Goal: Task Accomplishment & Management: Manage account settings

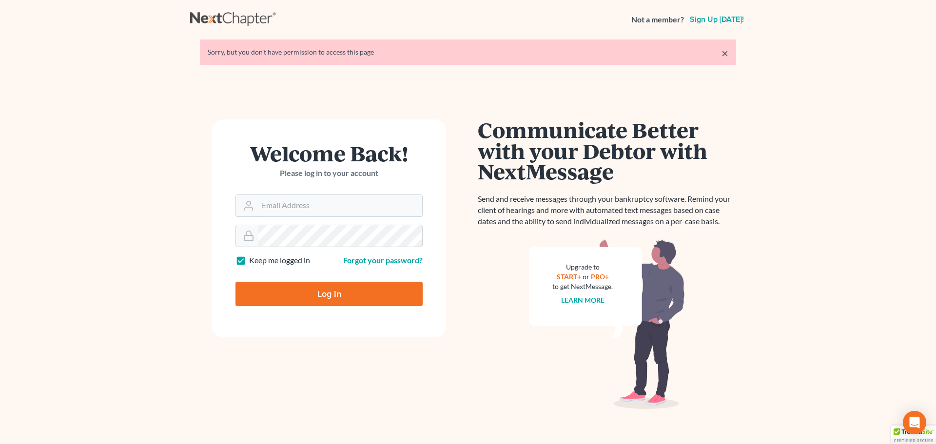
type input "[EMAIL_ADDRESS][DOMAIN_NAME]"
click at [347, 293] on input "Log In" at bounding box center [328, 294] width 187 height 24
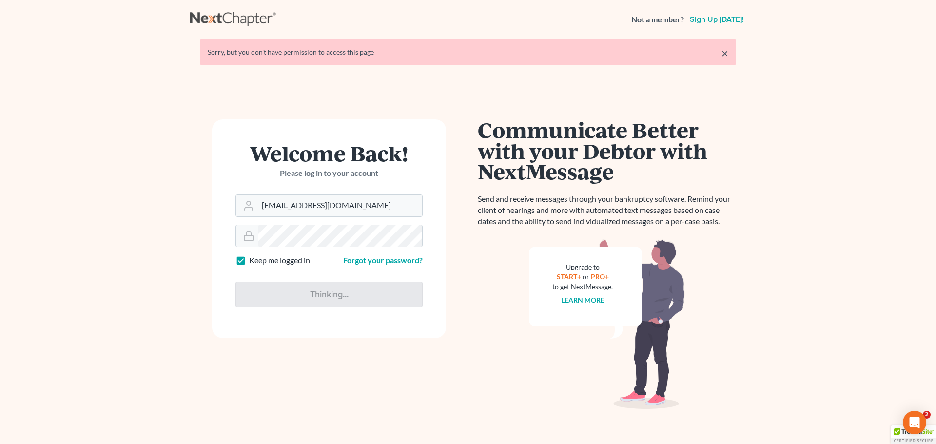
type input "Thinking..."
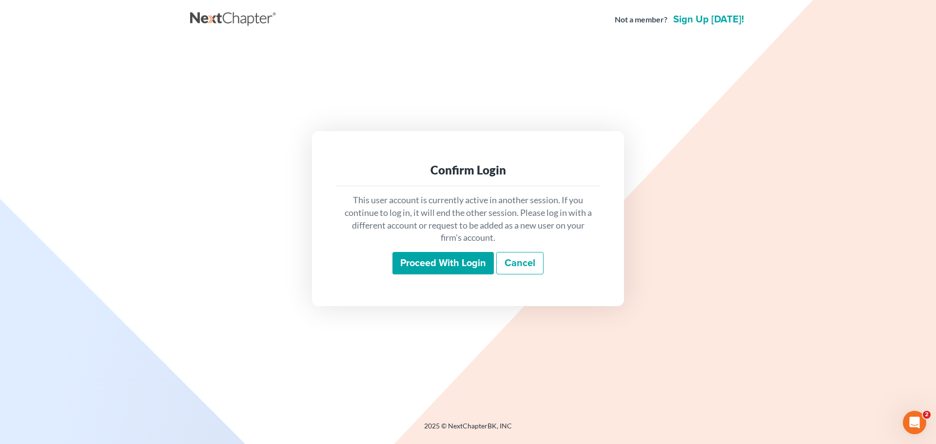
click at [455, 268] on input "Proceed with login" at bounding box center [442, 263] width 101 height 22
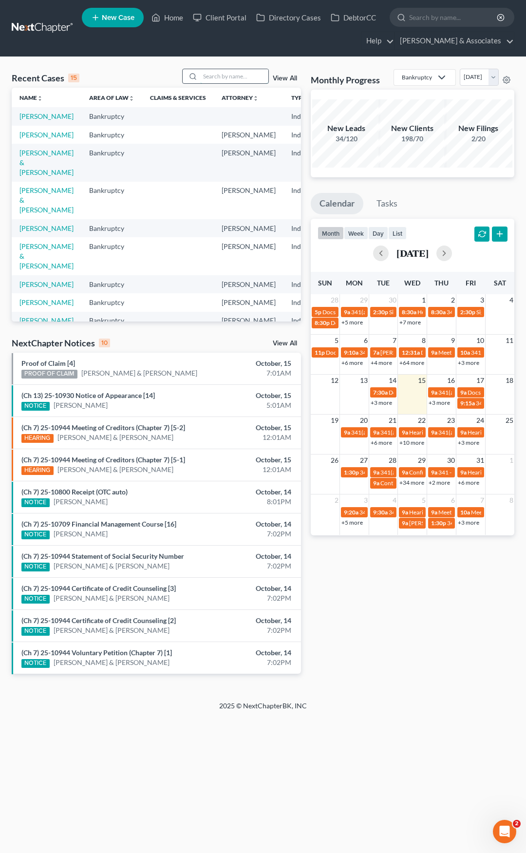
click at [236, 77] on input "search" at bounding box center [234, 76] width 68 height 14
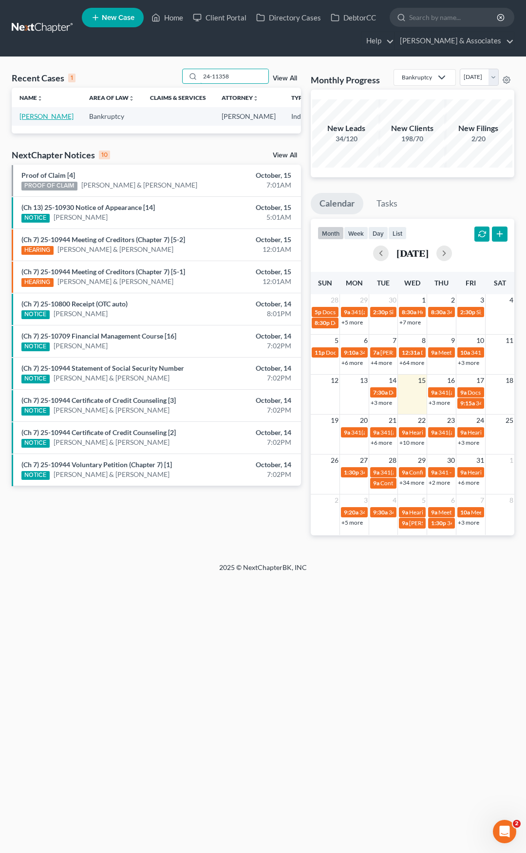
type input "24-11358"
click at [32, 120] on link "[PERSON_NAME]" at bounding box center [46, 116] width 54 height 8
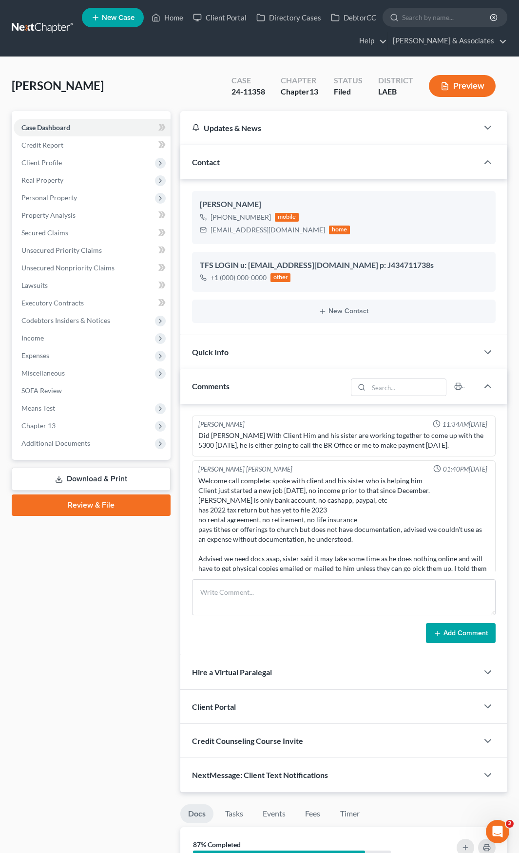
scroll to position [2243, 0]
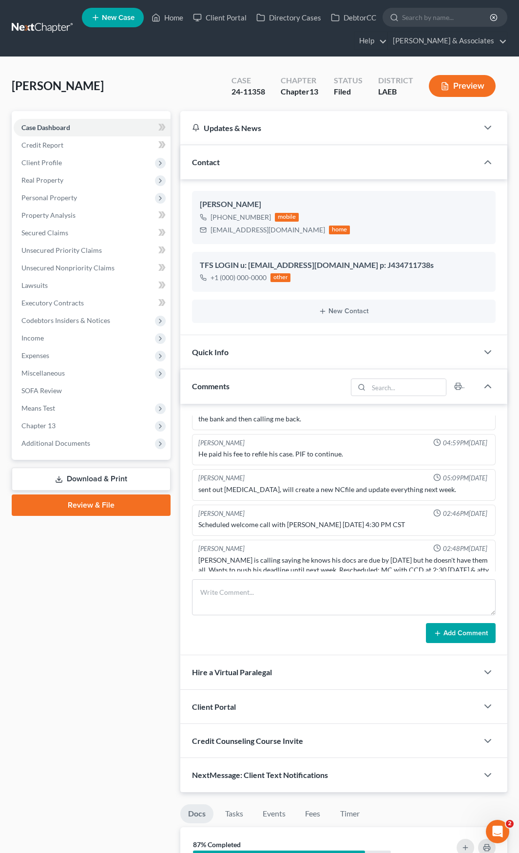
click at [379, 361] on div "Quick Info" at bounding box center [329, 352] width 298 height 34
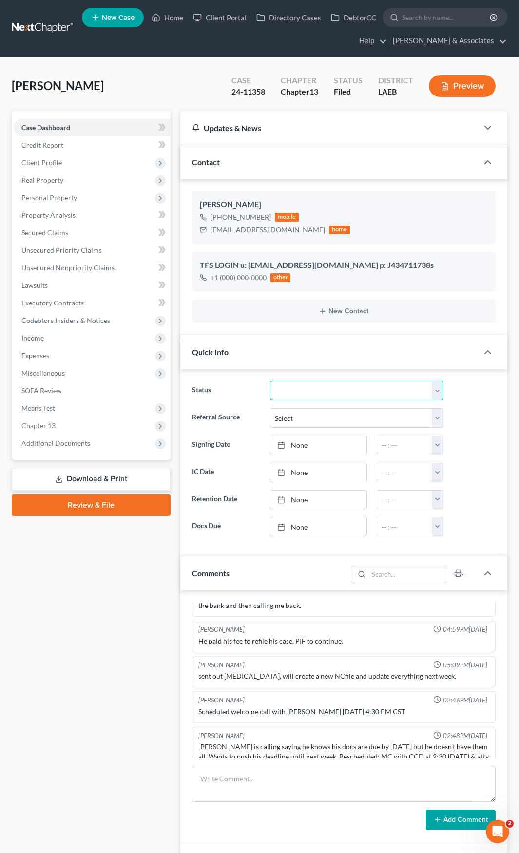
click at [326, 392] on select "Amended Plan Needed Awaiting Income Closed Confirmed Discharged Dismissed Docs …" at bounding box center [356, 390] width 173 height 19
select select "5"
click at [270, 381] on select "Amended Plan Needed Awaiting Income Closed Confirmed Discharged Dismissed Docs …" at bounding box center [356, 390] width 173 height 19
click at [182, 16] on link "Home" at bounding box center [167, 18] width 41 height 18
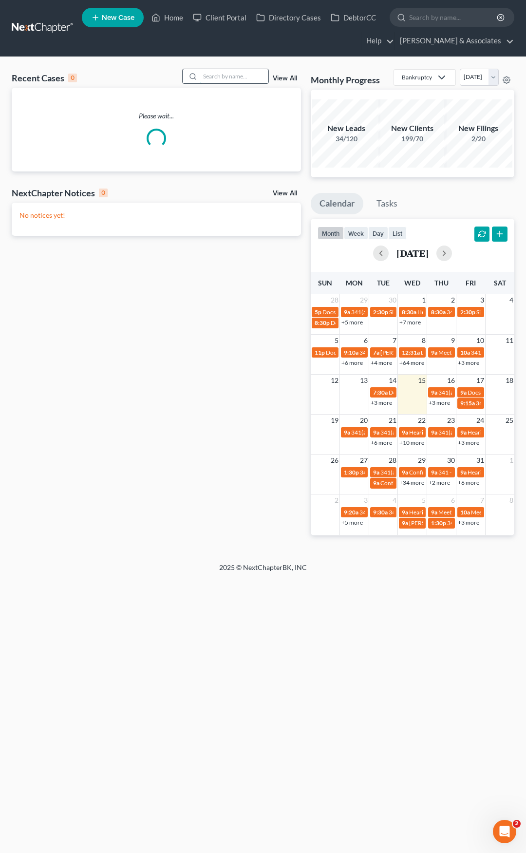
click at [243, 77] on input "search" at bounding box center [234, 76] width 68 height 14
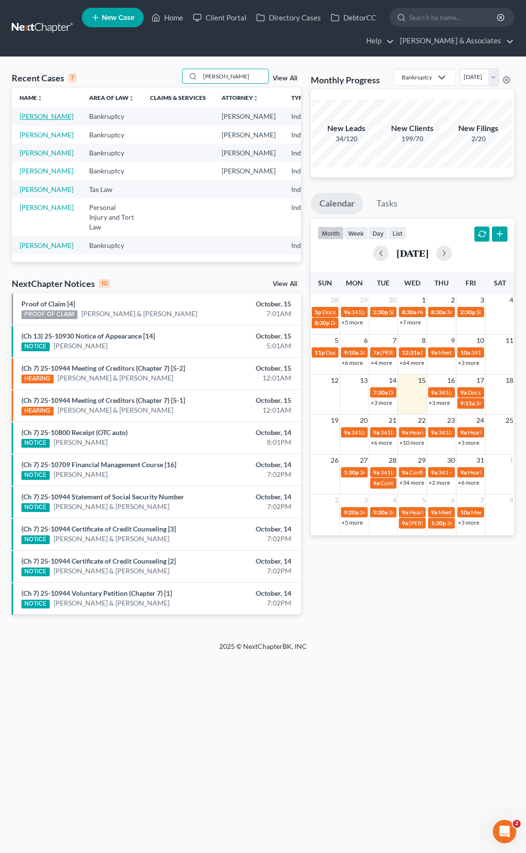
type input "Tillman"
click at [35, 116] on link "[PERSON_NAME]" at bounding box center [46, 116] width 54 height 8
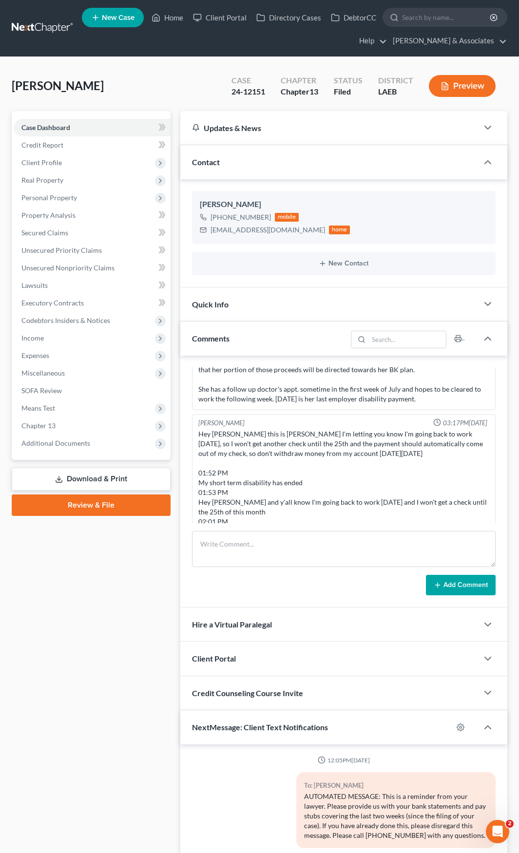
scroll to position [153, 0]
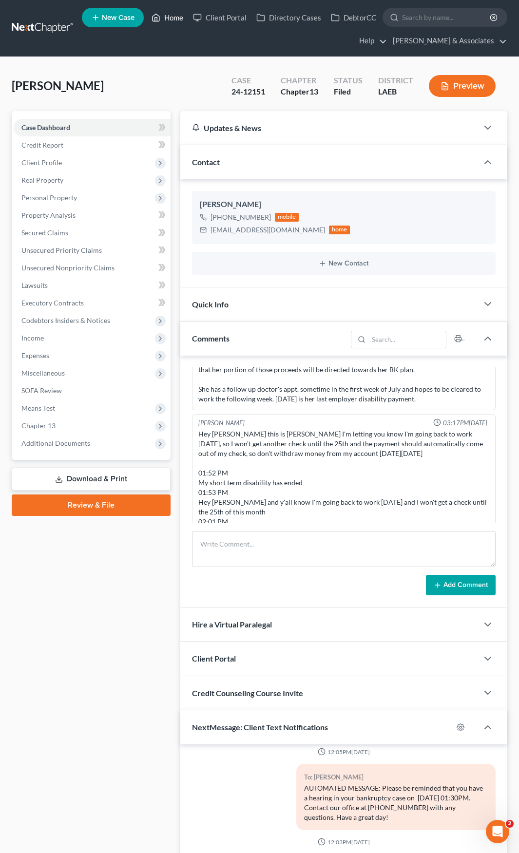
click at [174, 17] on link "Home" at bounding box center [167, 18] width 41 height 18
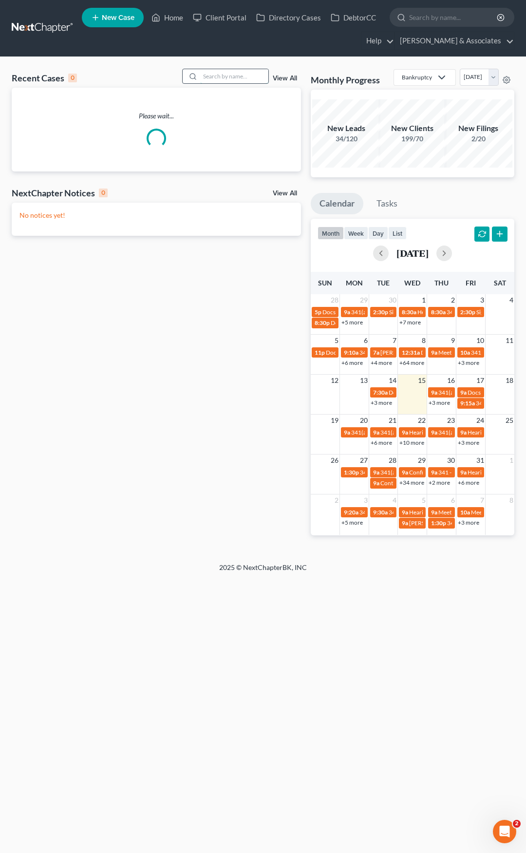
click at [222, 77] on input "search" at bounding box center [234, 76] width 68 height 14
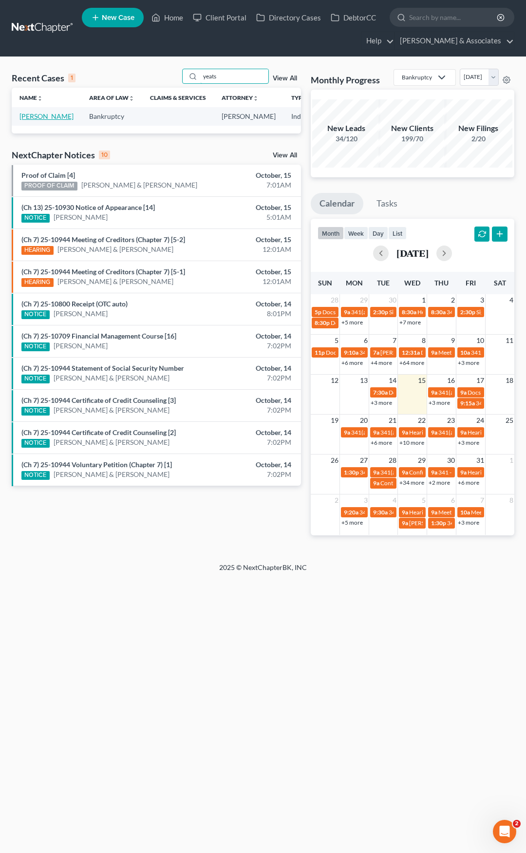
type input "yeats"
click at [38, 120] on link "[PERSON_NAME]" at bounding box center [46, 116] width 54 height 8
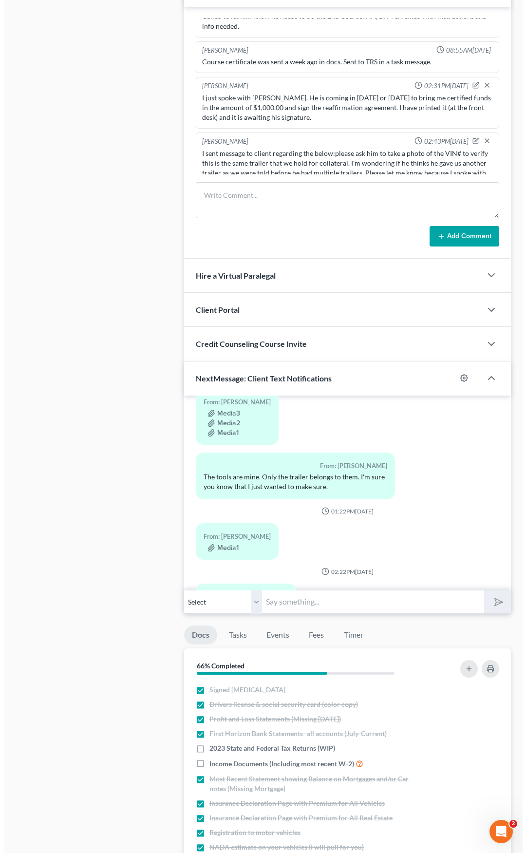
scroll to position [631, 0]
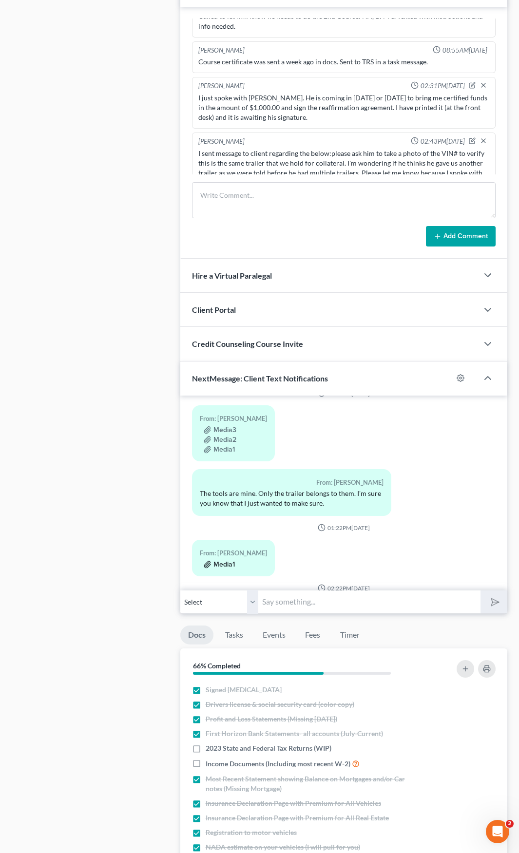
click at [227, 443] on button "Media1" at bounding box center [219, 565] width 31 height 8
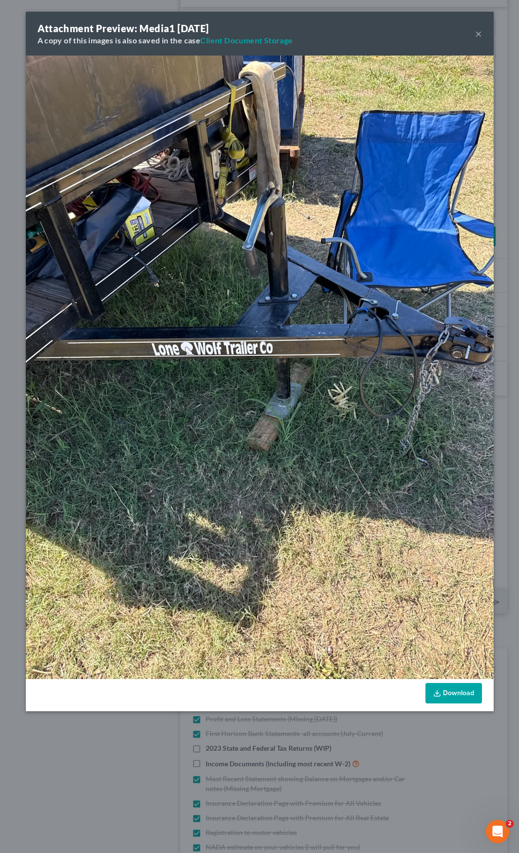
scroll to position [5244, 0]
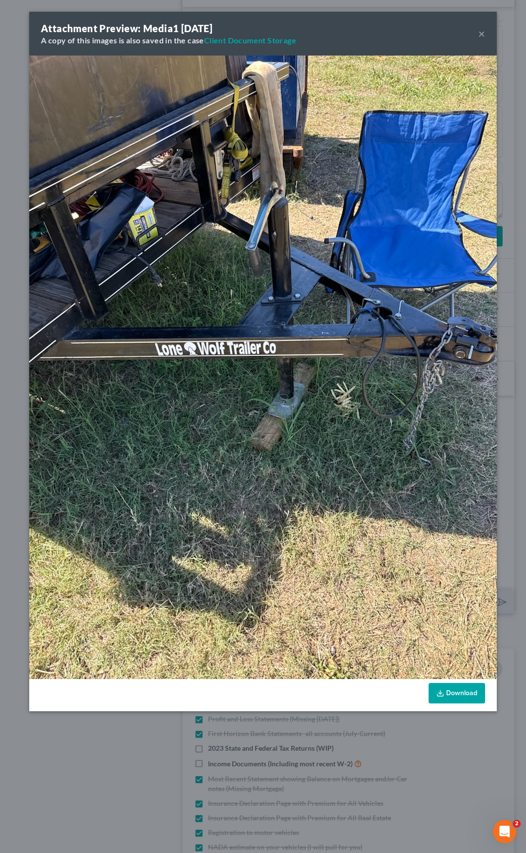
click at [479, 31] on button "×" at bounding box center [482, 34] width 7 height 12
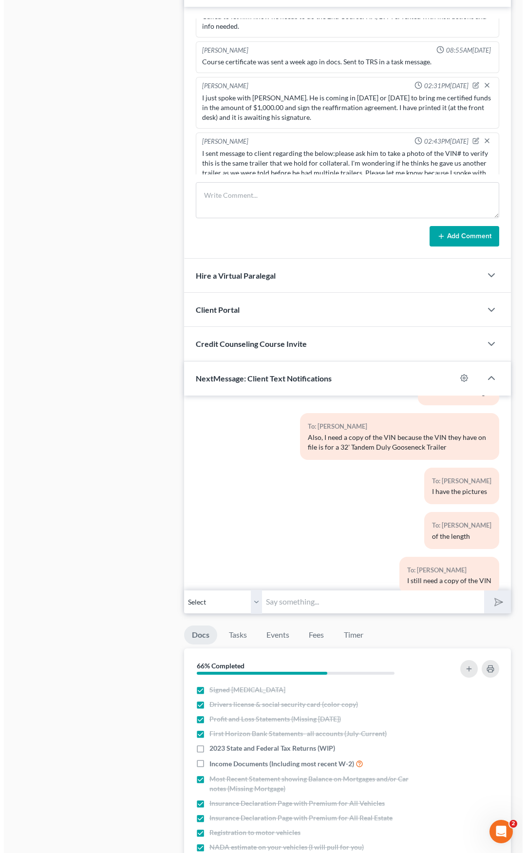
scroll to position [1069, 0]
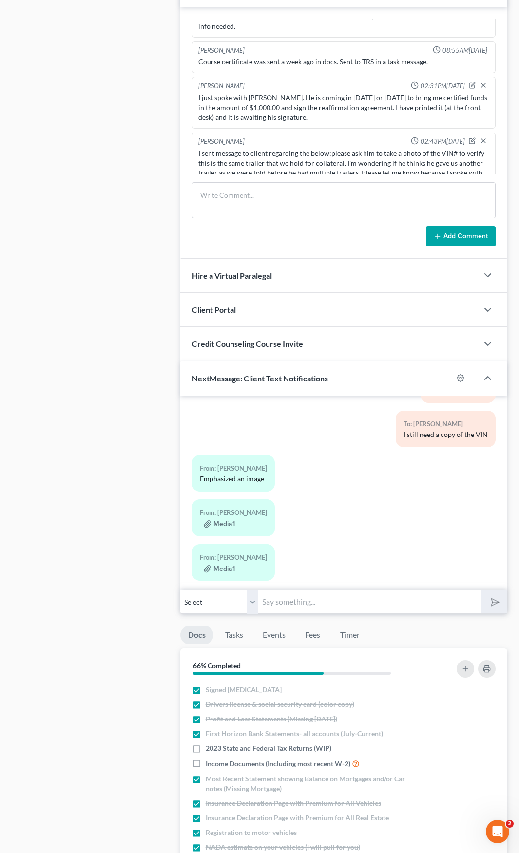
click at [227, 443] on div "Media1" at bounding box center [233, 524] width 67 height 10
click at [225, 443] on button "Media1" at bounding box center [219, 524] width 31 height 8
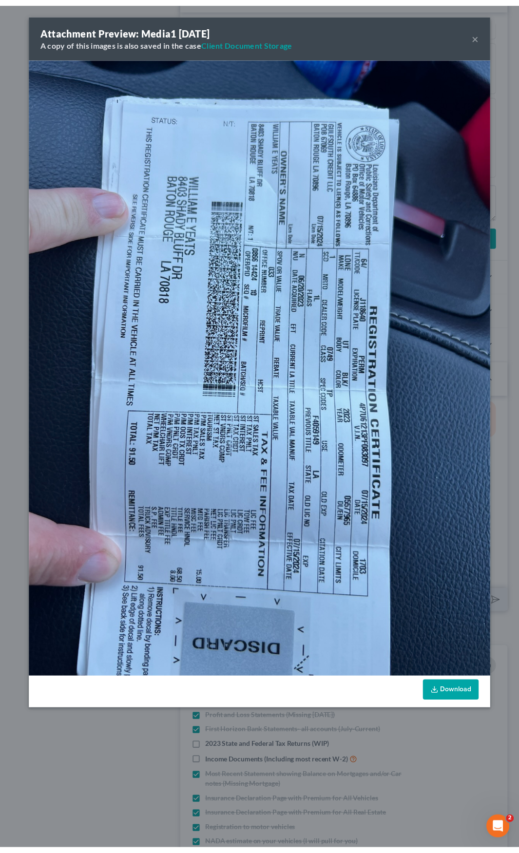
scroll to position [5244, 0]
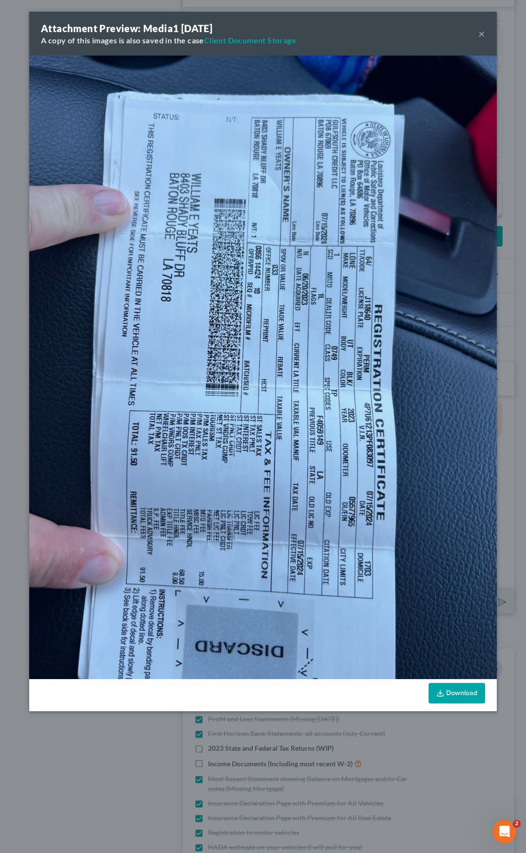
click at [457, 443] on link "Download" at bounding box center [457, 693] width 57 height 20
click at [482, 34] on button "×" at bounding box center [482, 34] width 7 height 12
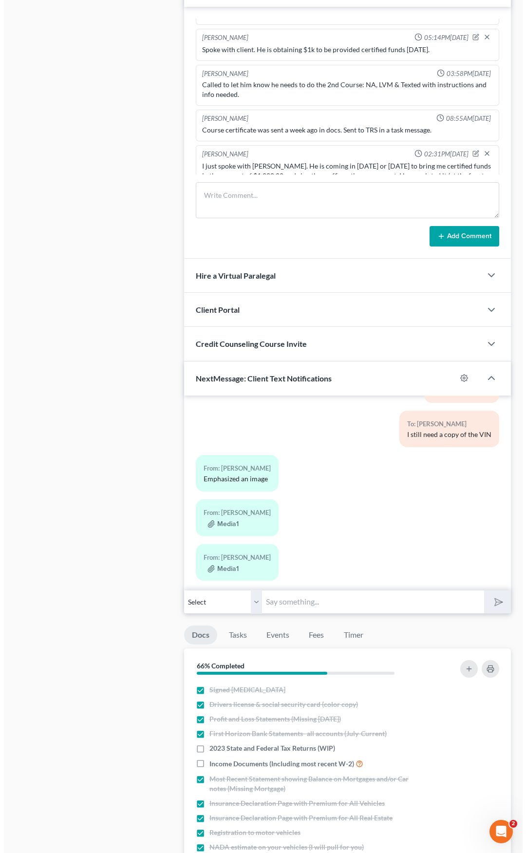
scroll to position [5312, 0]
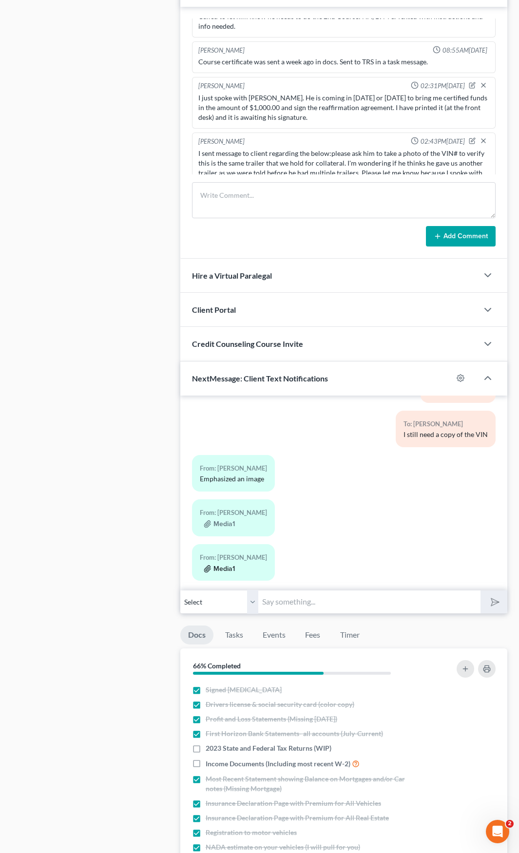
click at [217, 443] on button "Media1" at bounding box center [219, 569] width 31 height 8
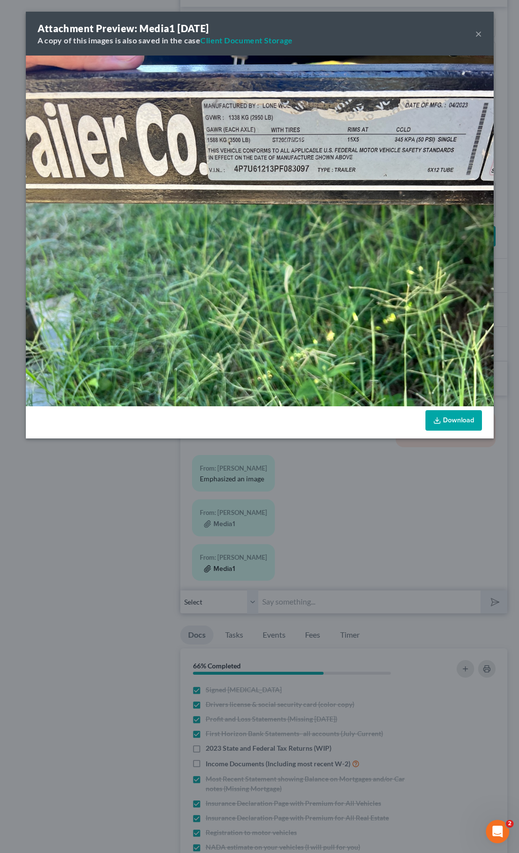
scroll to position [5244, 0]
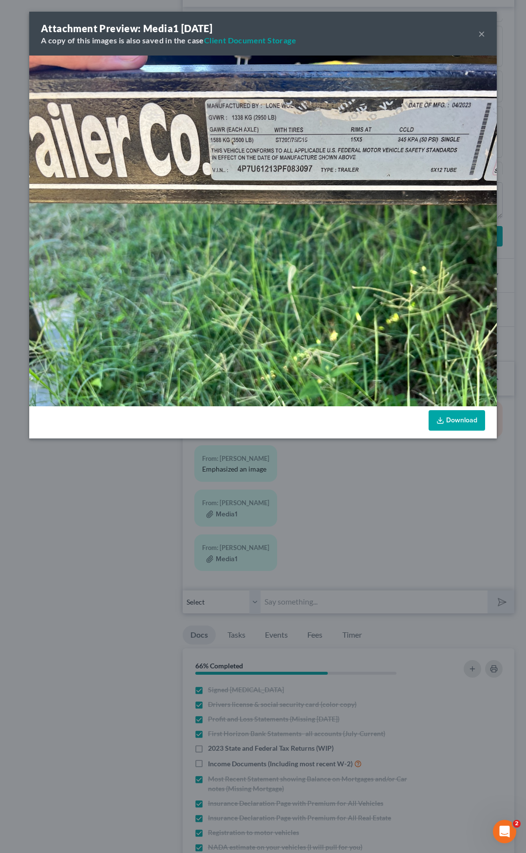
click at [482, 34] on button "×" at bounding box center [482, 34] width 7 height 12
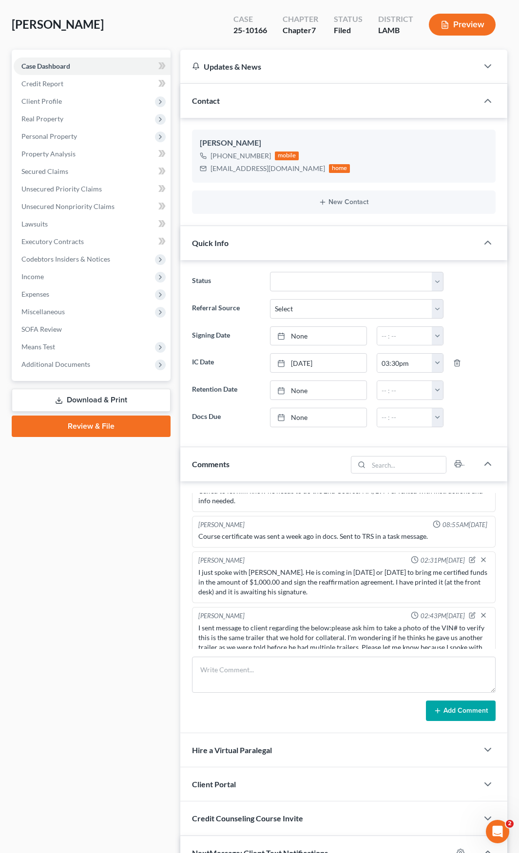
scroll to position [0, 0]
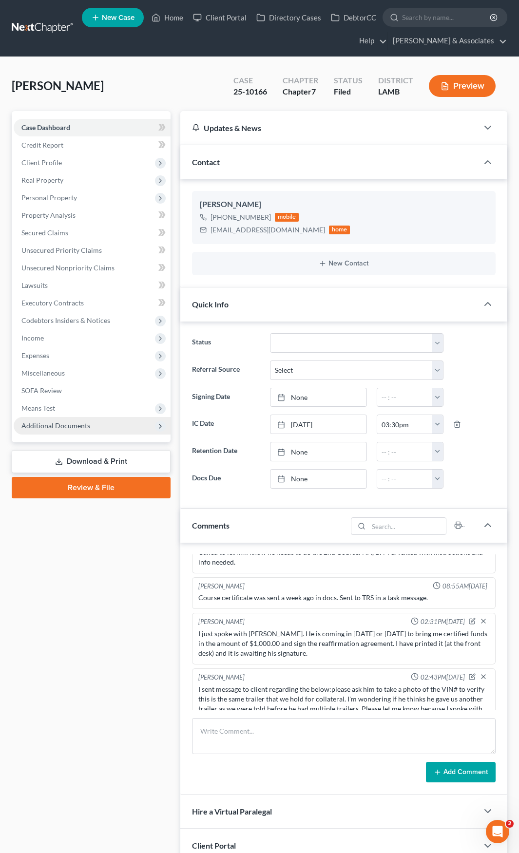
click at [59, 422] on span "Additional Documents" at bounding box center [55, 425] width 69 height 8
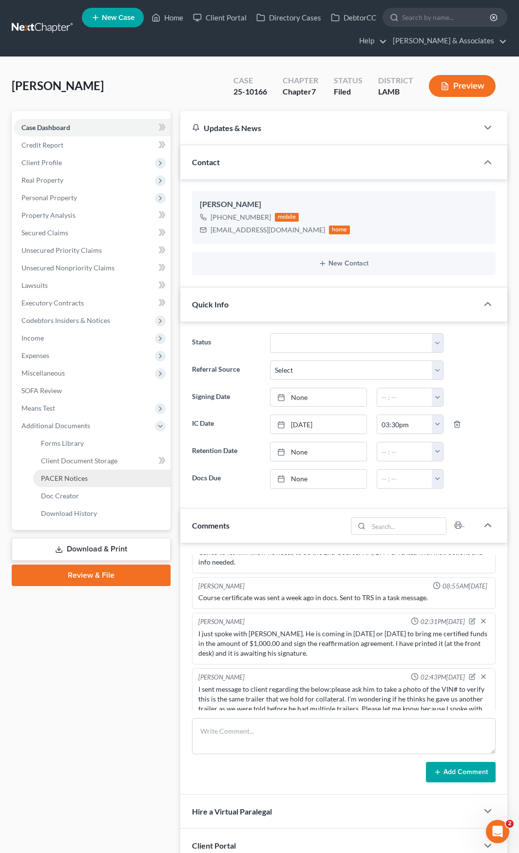
click at [80, 443] on span "PACER Notices" at bounding box center [64, 478] width 47 height 8
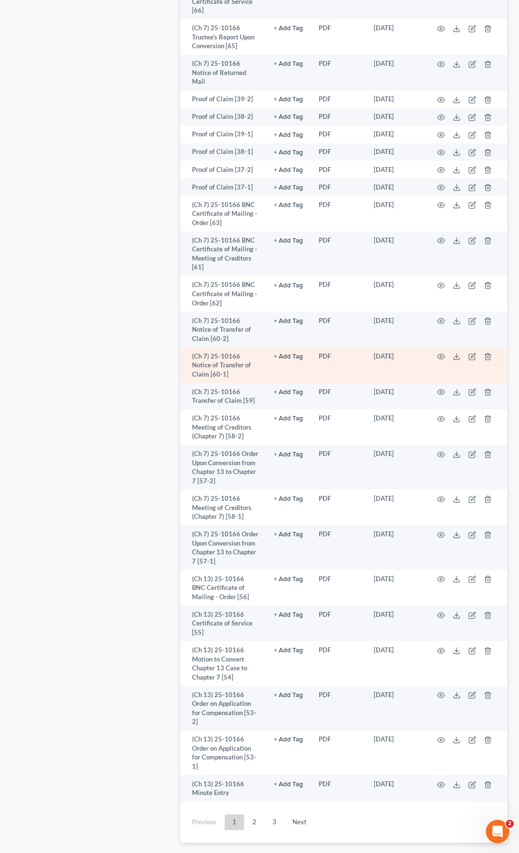
scroll to position [2011, 0]
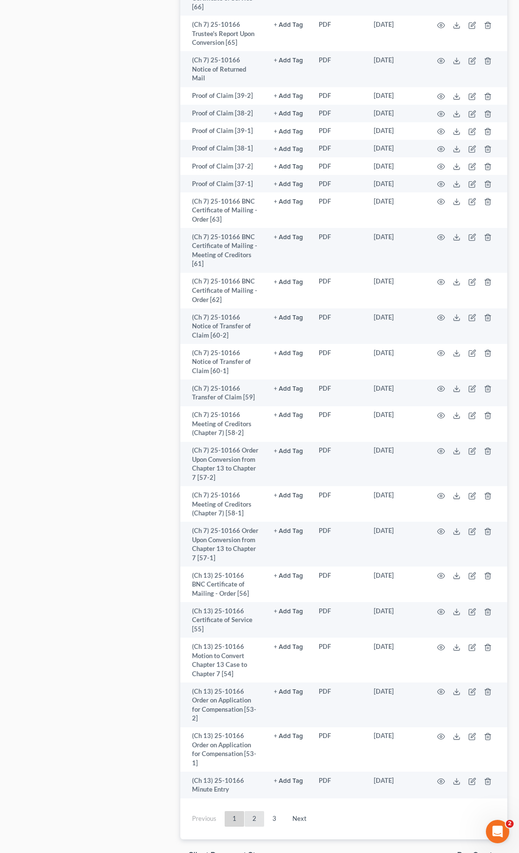
click at [253, 443] on link "2" at bounding box center [254, 819] width 19 height 16
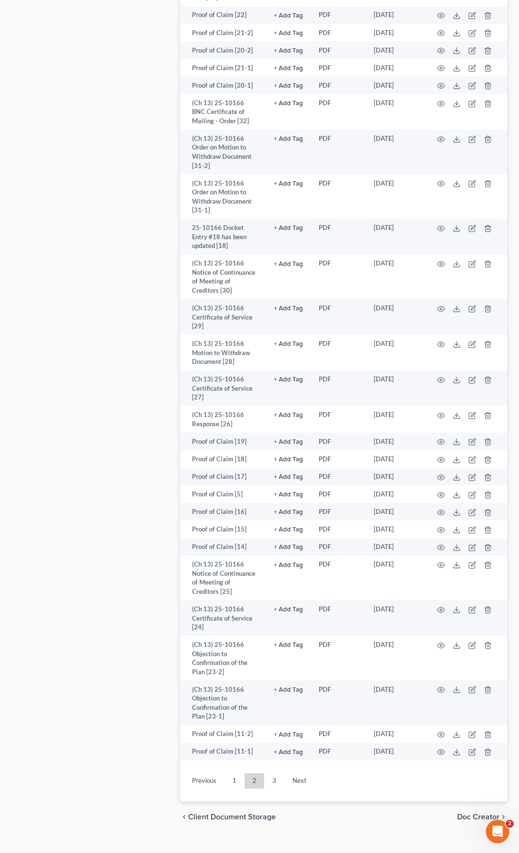
scroll to position [1570, 0]
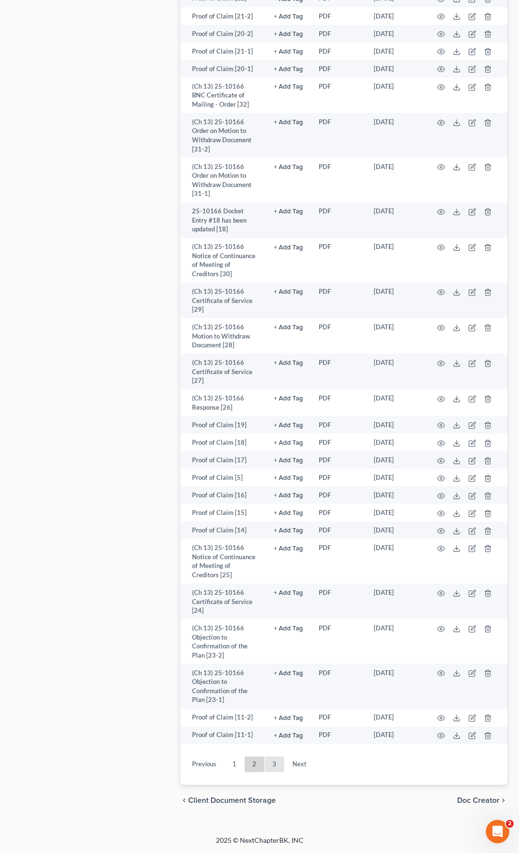
click at [274, 443] on link "3" at bounding box center [274, 765] width 19 height 16
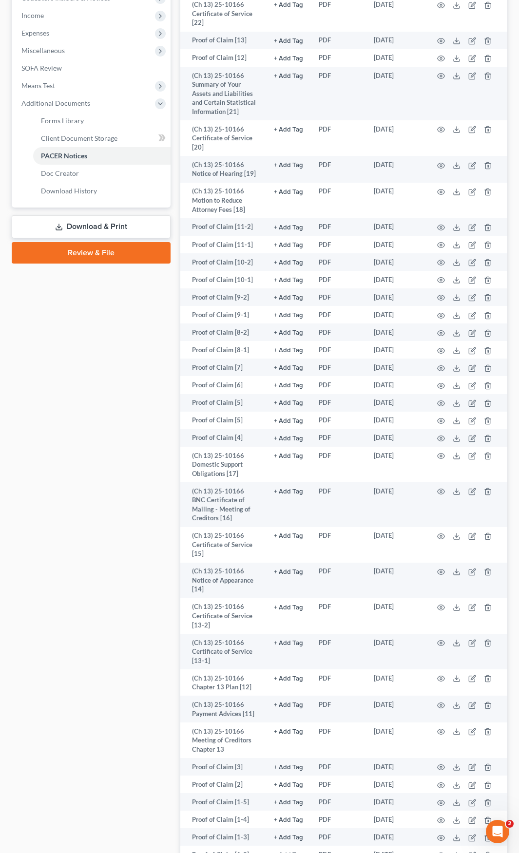
scroll to position [0, 0]
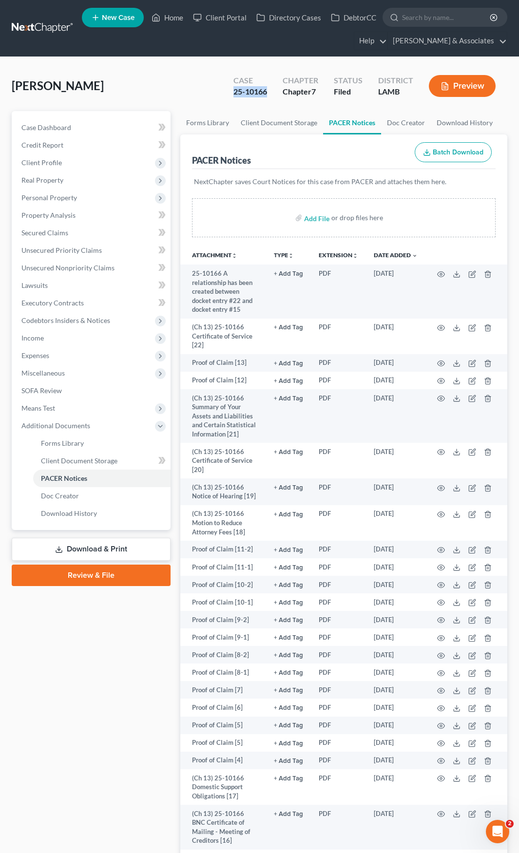
drag, startPoint x: 270, startPoint y: 94, endPoint x: 234, endPoint y: 97, distance: 36.2
click at [234, 97] on div "Case 25-10166" at bounding box center [250, 87] width 49 height 29
copy div "25-10166"
click at [172, 18] on link "Home" at bounding box center [167, 18] width 41 height 18
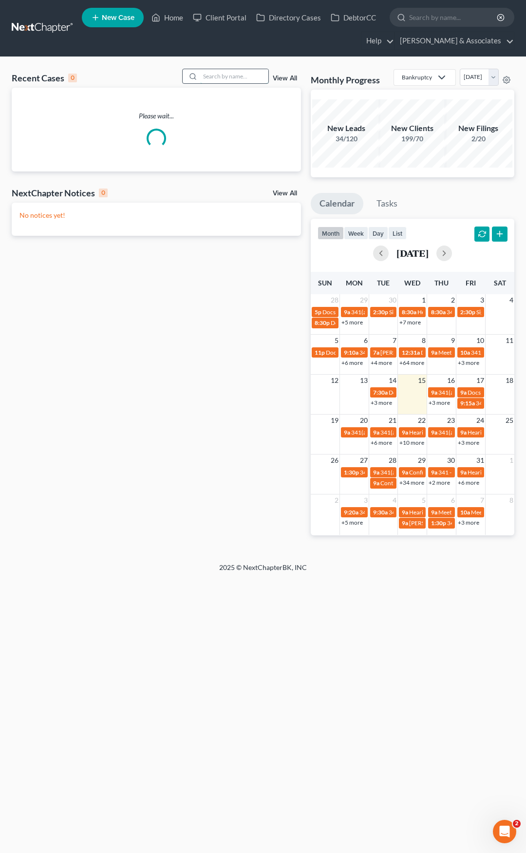
click at [262, 77] on input "search" at bounding box center [234, 76] width 68 height 14
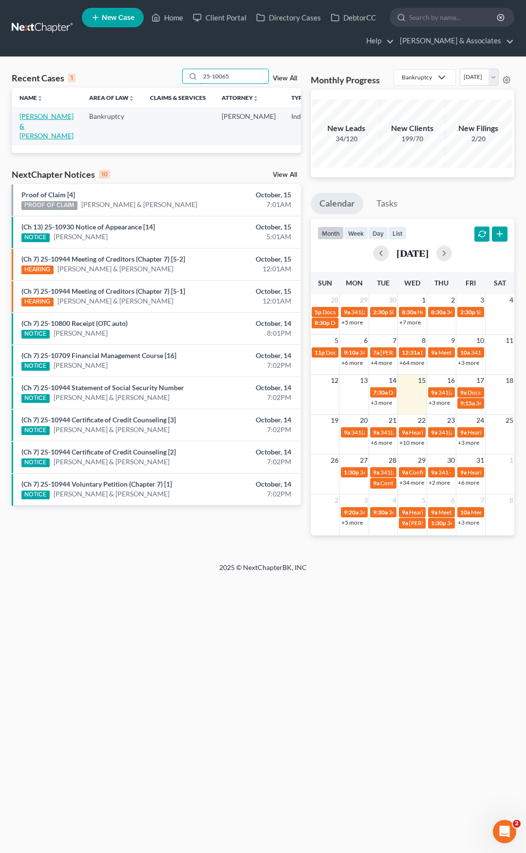
type input "25-10065"
click at [30, 122] on link "[PERSON_NAME] & [PERSON_NAME]" at bounding box center [46, 126] width 54 height 28
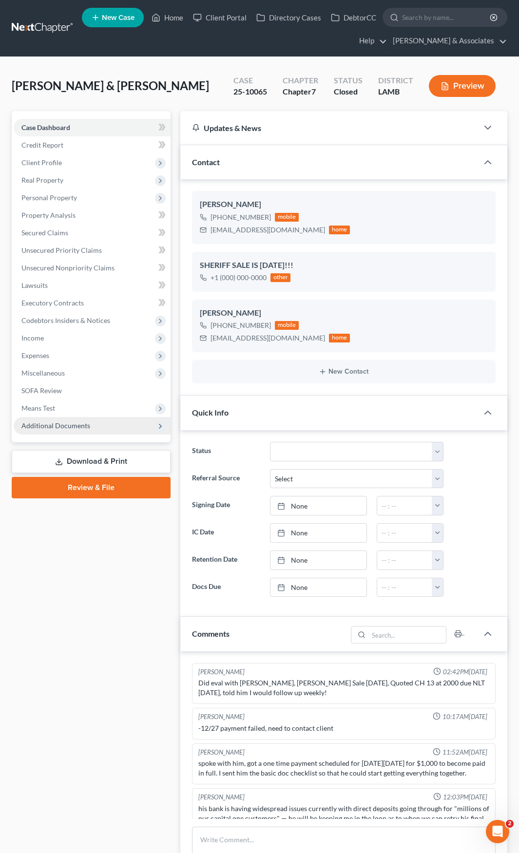
scroll to position [2914, 0]
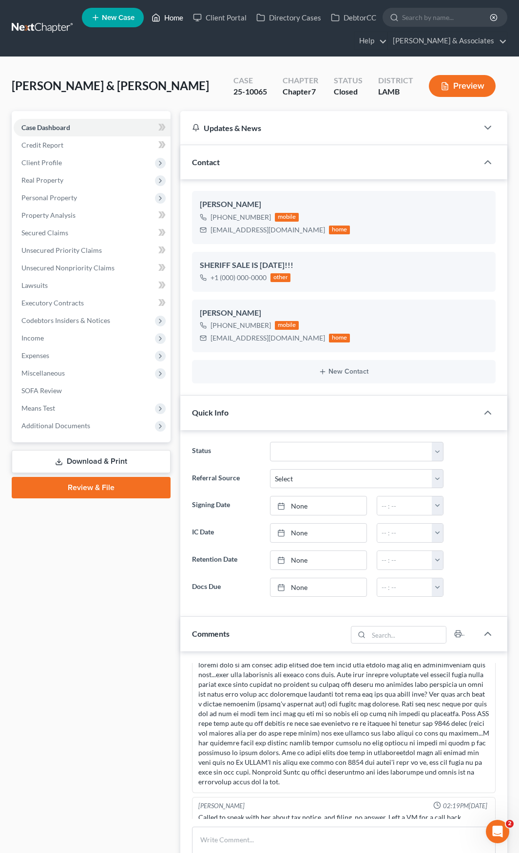
click at [172, 16] on link "Home" at bounding box center [167, 18] width 41 height 18
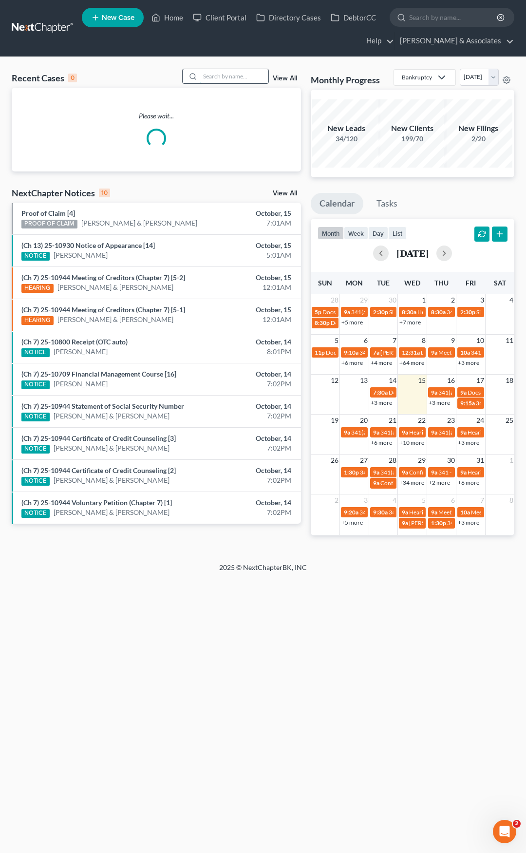
click at [228, 82] on input "search" at bounding box center [234, 76] width 68 height 14
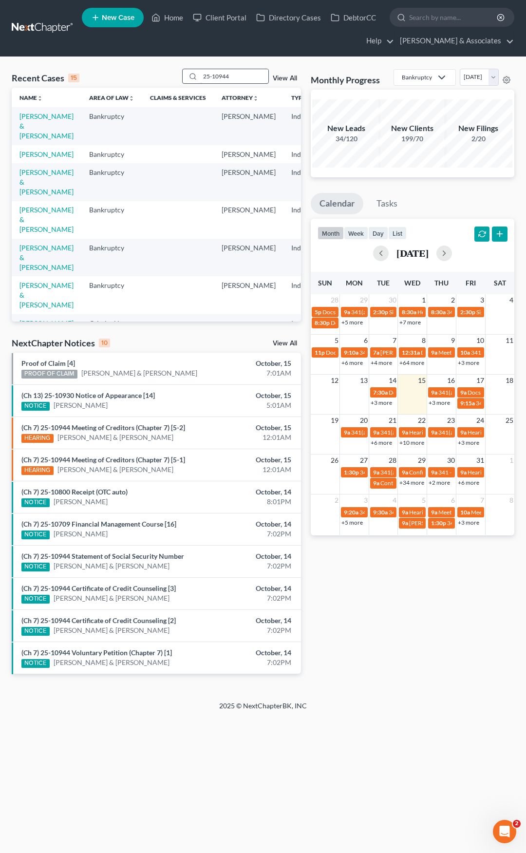
type input "25-10944"
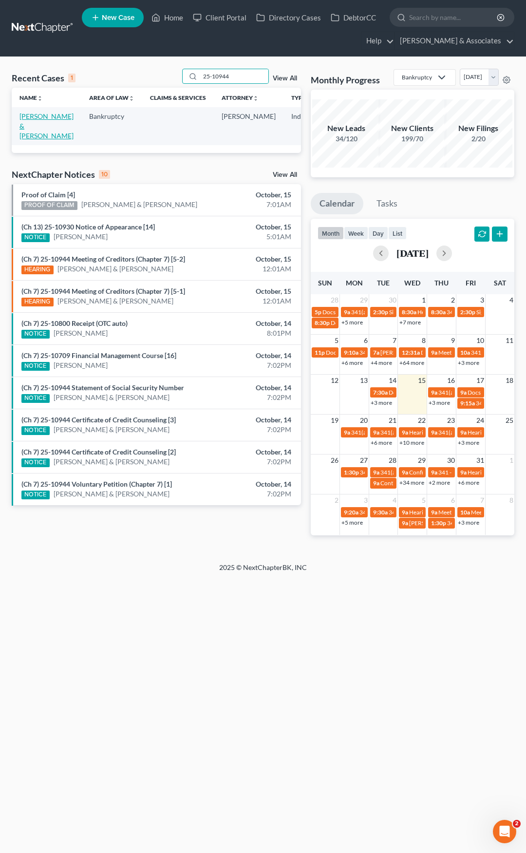
click at [31, 128] on link "[PERSON_NAME] & [PERSON_NAME]" at bounding box center [46, 126] width 54 height 28
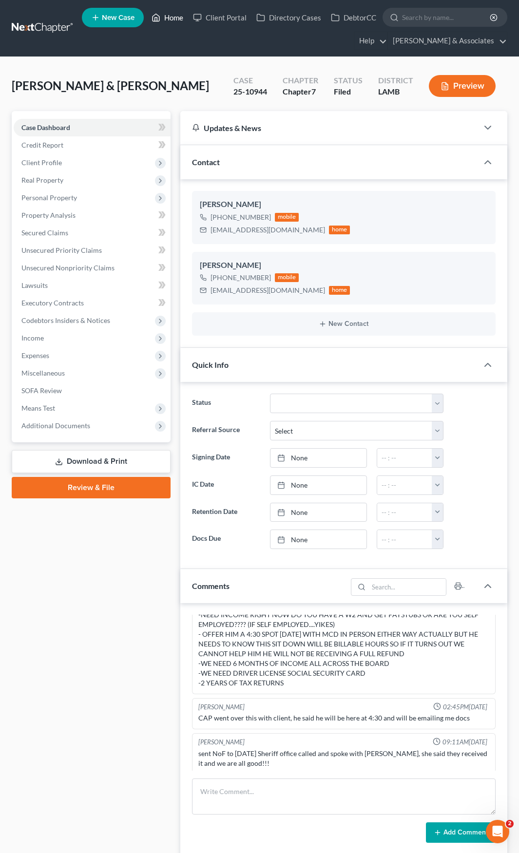
click at [170, 17] on link "Home" at bounding box center [167, 18] width 41 height 18
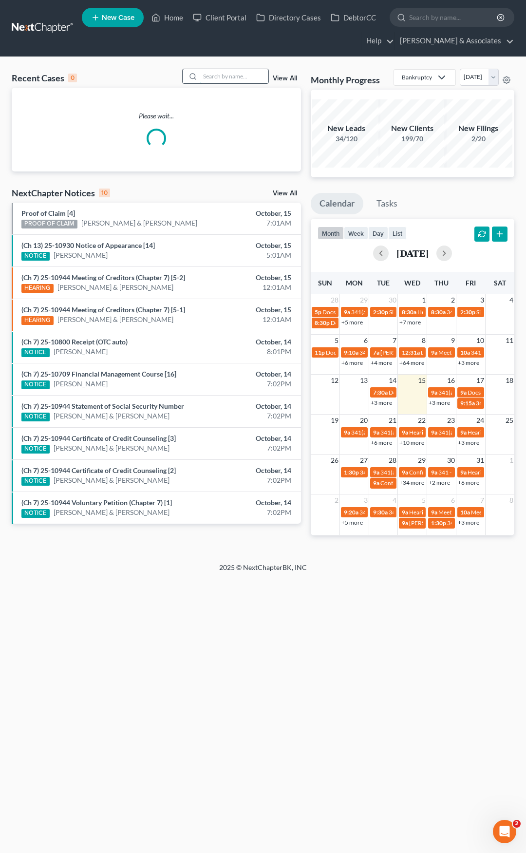
click at [213, 73] on input "search" at bounding box center [234, 76] width 68 height 14
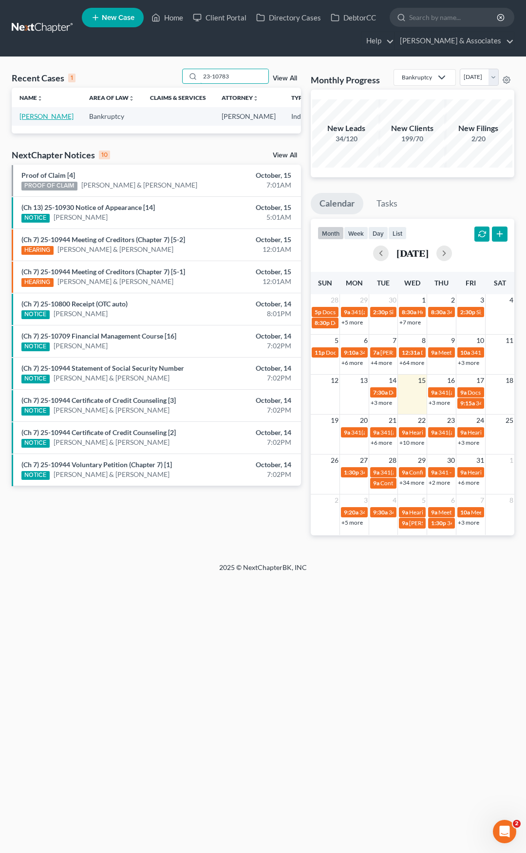
type input "23-10783"
click at [28, 115] on link "[PERSON_NAME]" at bounding box center [46, 116] width 54 height 8
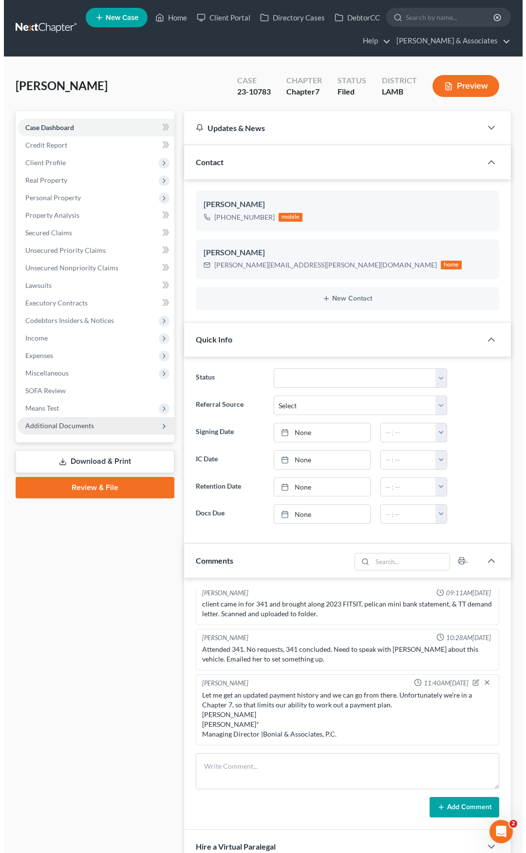
scroll to position [658, 0]
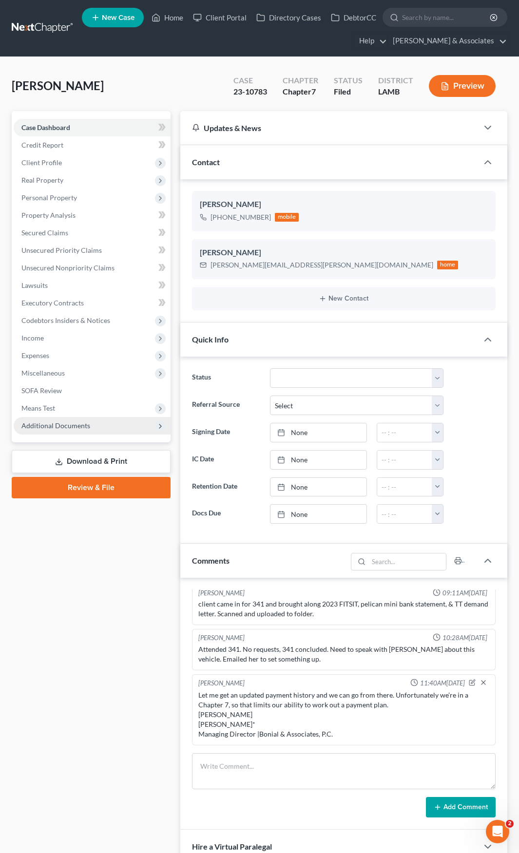
click at [72, 425] on span "Additional Documents" at bounding box center [55, 425] width 69 height 8
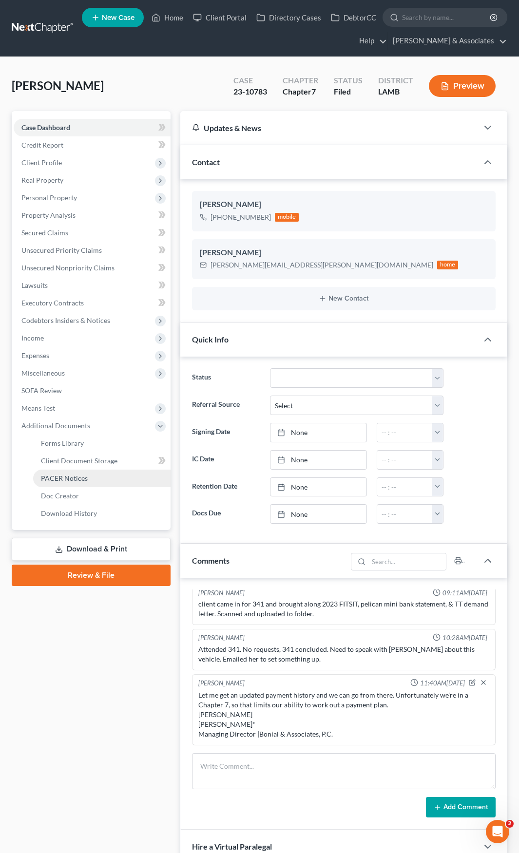
click at [65, 443] on span "PACER Notices" at bounding box center [64, 478] width 47 height 8
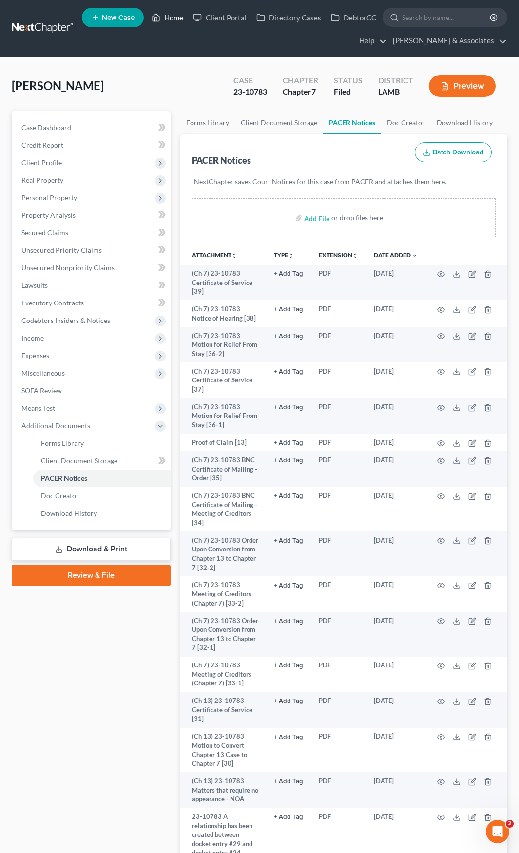
click at [174, 17] on link "Home" at bounding box center [167, 18] width 41 height 18
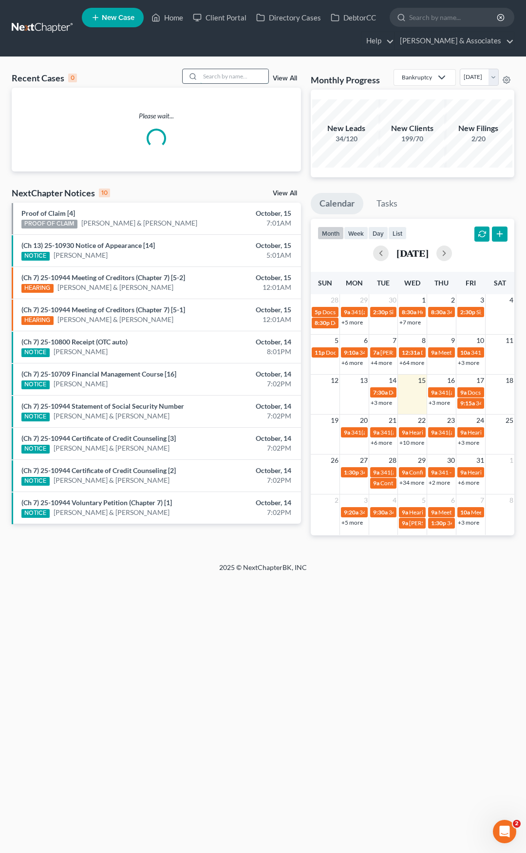
click at [224, 75] on input "search" at bounding box center [234, 76] width 68 height 14
paste input "25-10771"
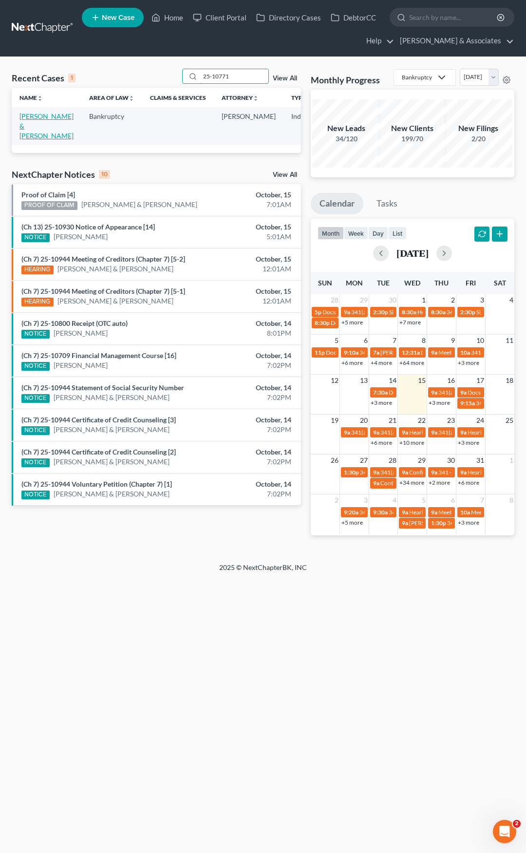
type input "25-10771"
click at [30, 116] on link "[PERSON_NAME] & [PERSON_NAME]" at bounding box center [46, 126] width 54 height 28
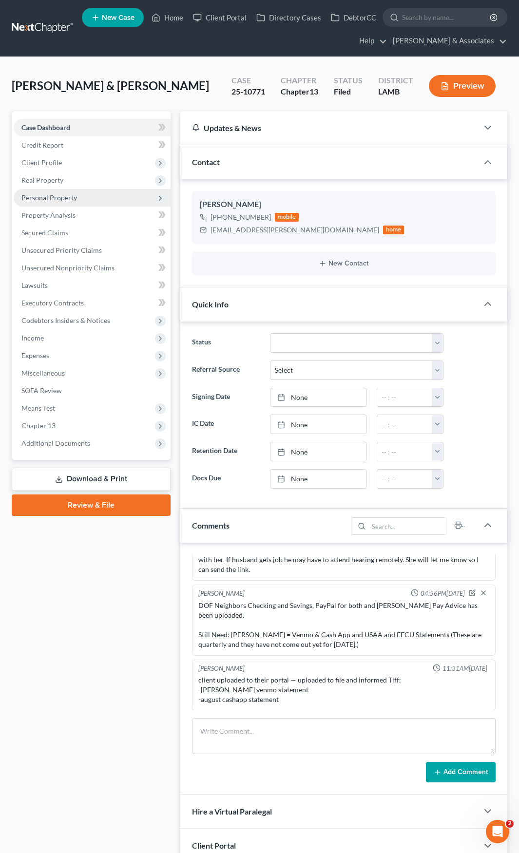
scroll to position [683, 0]
click at [68, 444] on span "Additional Documents" at bounding box center [55, 443] width 69 height 8
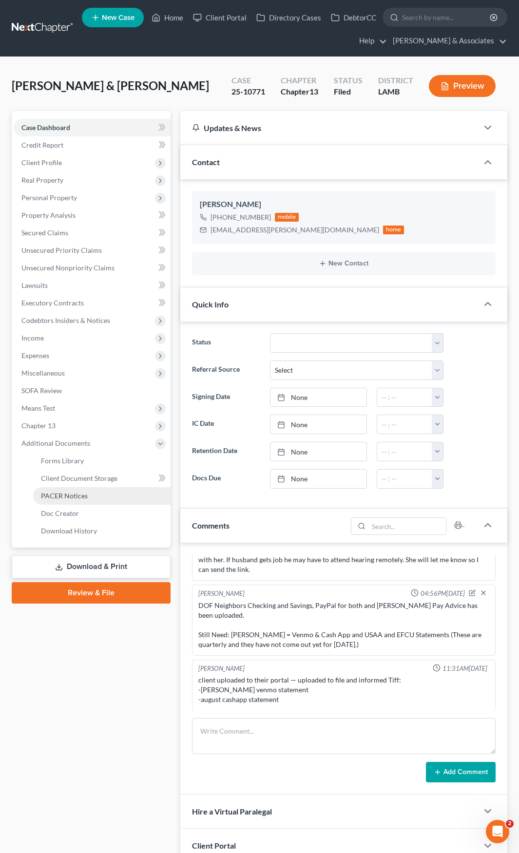
click at [58, 494] on span "PACER Notices" at bounding box center [64, 496] width 47 height 8
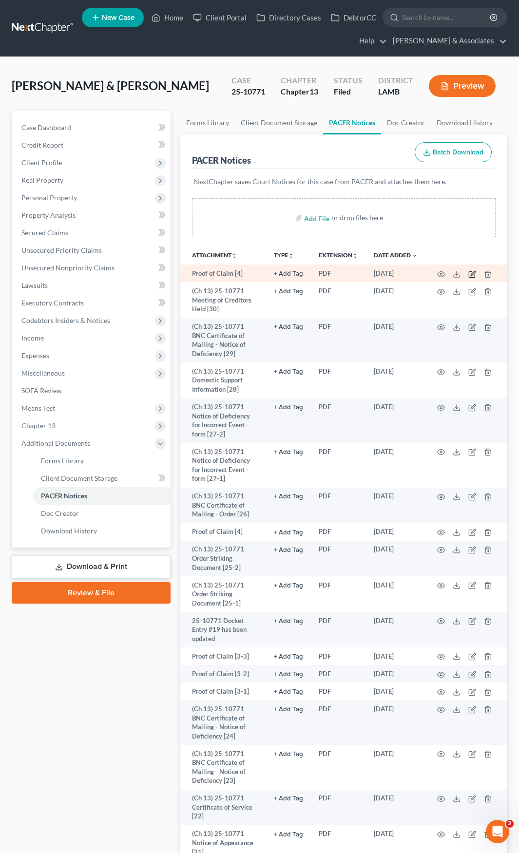
click at [473, 275] on icon "button" at bounding box center [472, 274] width 8 height 8
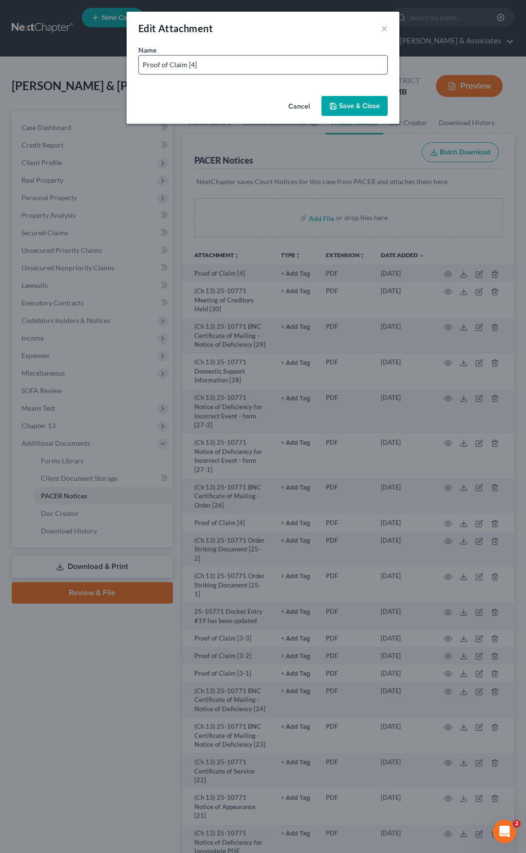
click at [247, 66] on input "Proof of Claim [4]" at bounding box center [263, 65] width 249 height 19
paste input "IRS - Centralized Insolvency Operation"
type input "Proof of Claim [4] - IRS - Centralized Insolvency Operation"
click at [369, 109] on span "Save & Close" at bounding box center [359, 106] width 41 height 8
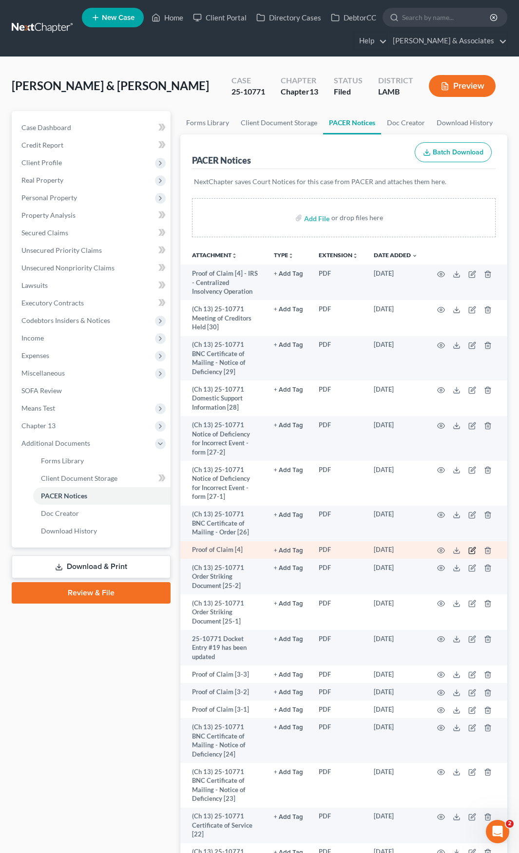
click at [474, 550] on icon "button" at bounding box center [473, 549] width 4 height 4
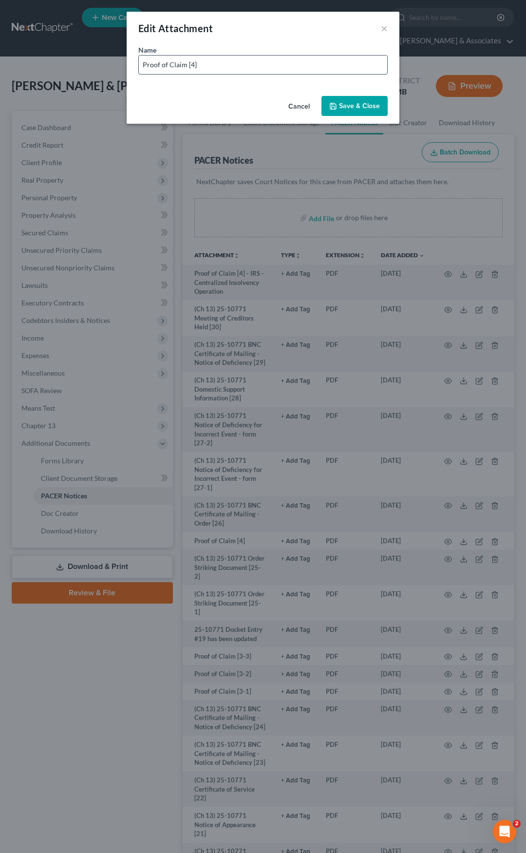
click at [247, 64] on input "Proof of Claim [4]" at bounding box center [263, 65] width 249 height 19
paste input "IRS - Centralized Insolvency Operation"
type input "Proof of Claim [4]- IRS - Centralized Insolvency Operation"
click at [357, 102] on span "Save & Close" at bounding box center [359, 106] width 41 height 8
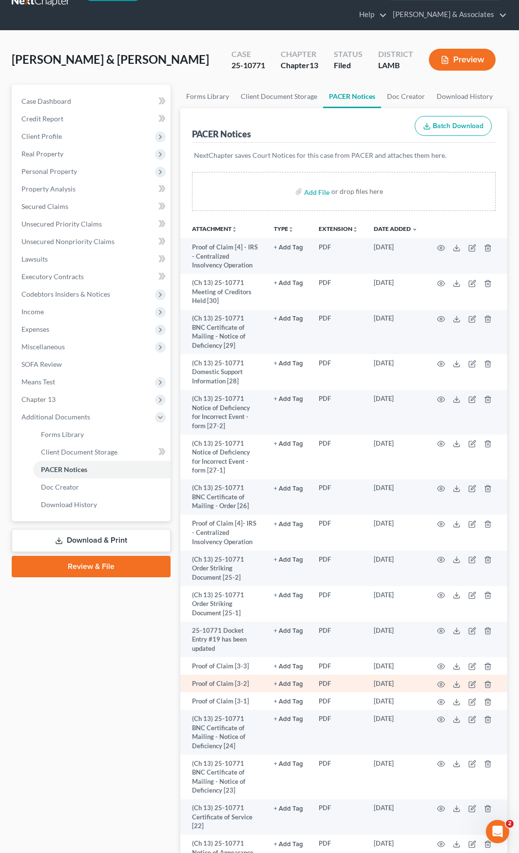
scroll to position [49, 0]
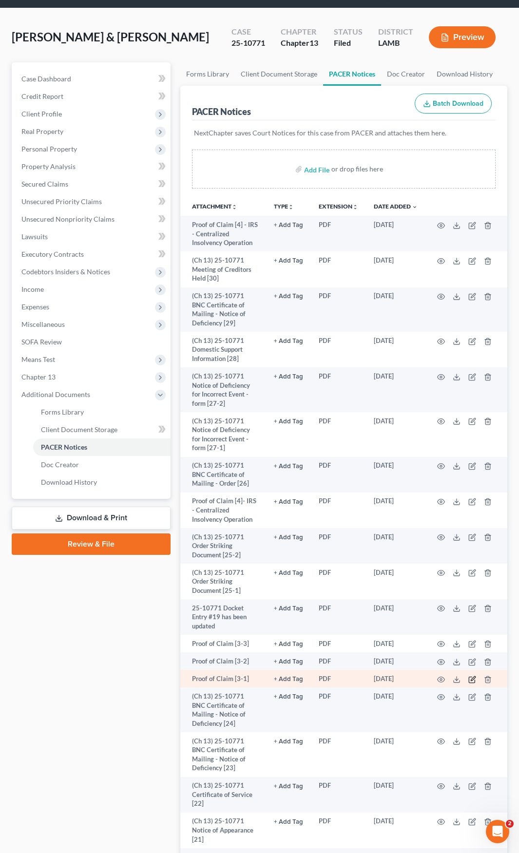
click at [473, 676] on icon "button" at bounding box center [472, 680] width 8 height 8
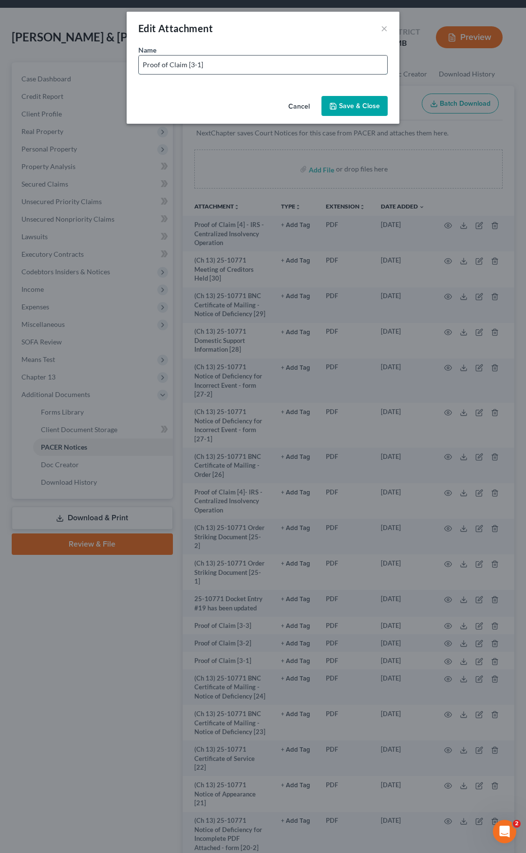
click at [264, 65] on input "Proof of Claim [3-1]" at bounding box center [263, 65] width 249 height 19
paste input "Neighbors Federal Credit Union"
type input "Proof of Claim [3-1] - Neighbors Federal Credit Union"
click at [344, 103] on span "Save & Close" at bounding box center [359, 106] width 41 height 8
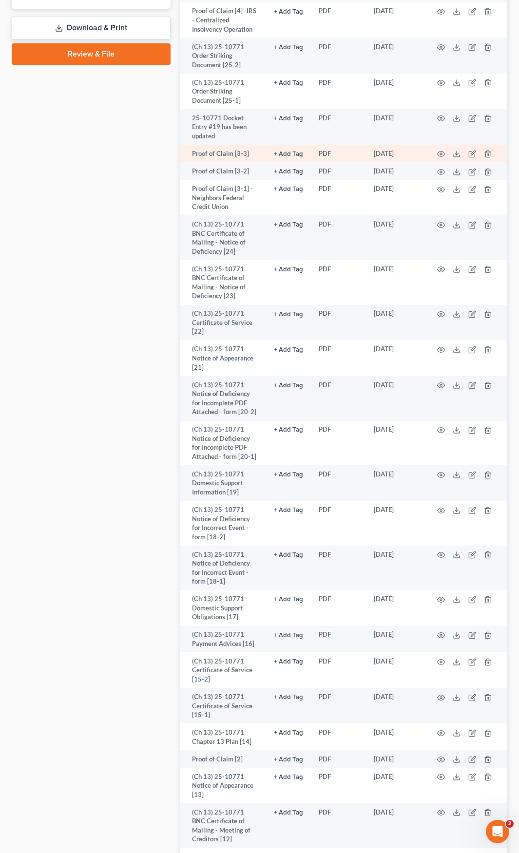
scroll to position [536, 0]
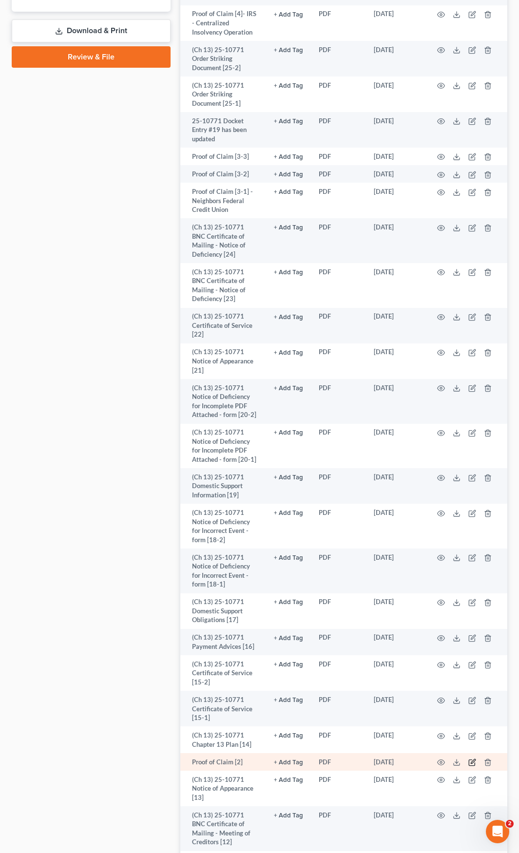
click at [473, 759] on icon "button" at bounding box center [472, 763] width 8 height 8
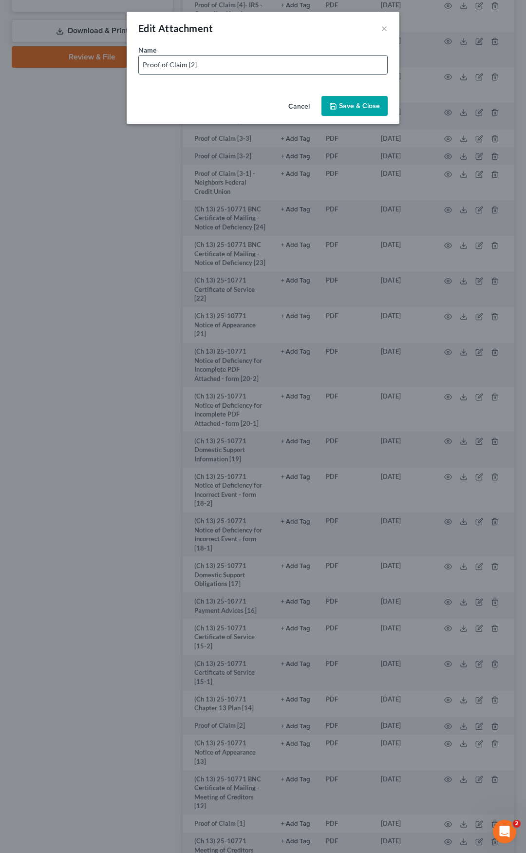
click at [229, 65] on input "Proof of Claim [2]" at bounding box center [263, 65] width 249 height 19
paste input "[US_STATE] Department of Revenue"
type input "Proof of Claim [2] - [US_STATE] Department of Revenue"
click at [342, 102] on span "Save & Close" at bounding box center [359, 106] width 41 height 8
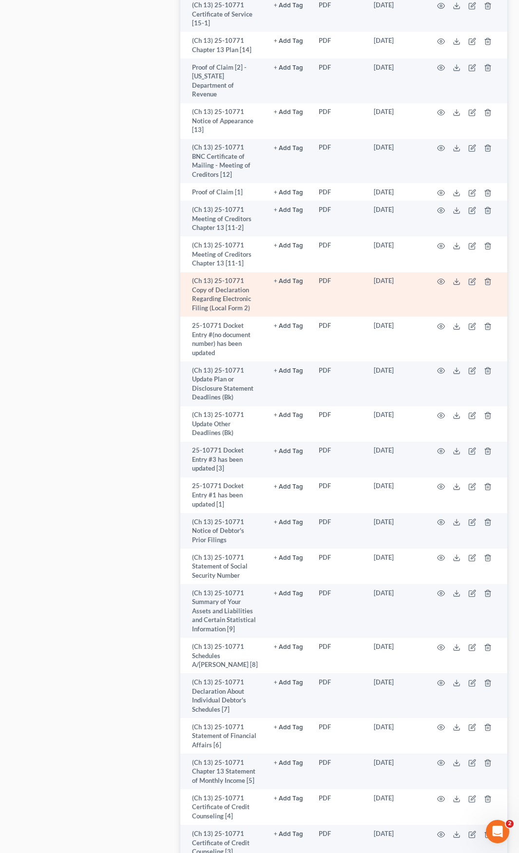
scroll to position [1267, 0]
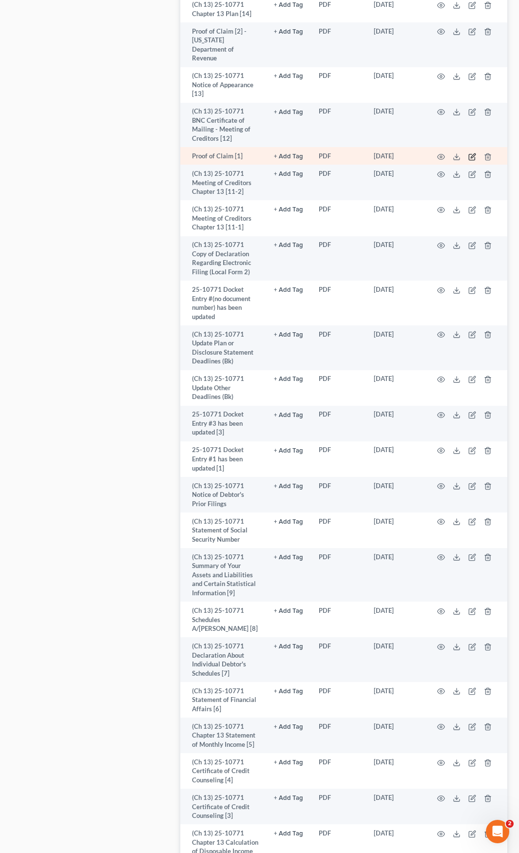
click at [471, 153] on icon "button" at bounding box center [472, 157] width 8 height 8
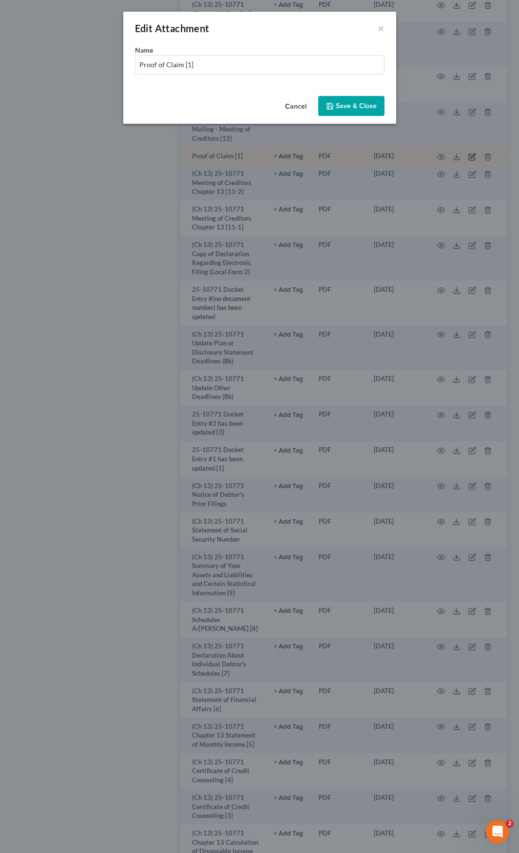
scroll to position [1223, 0]
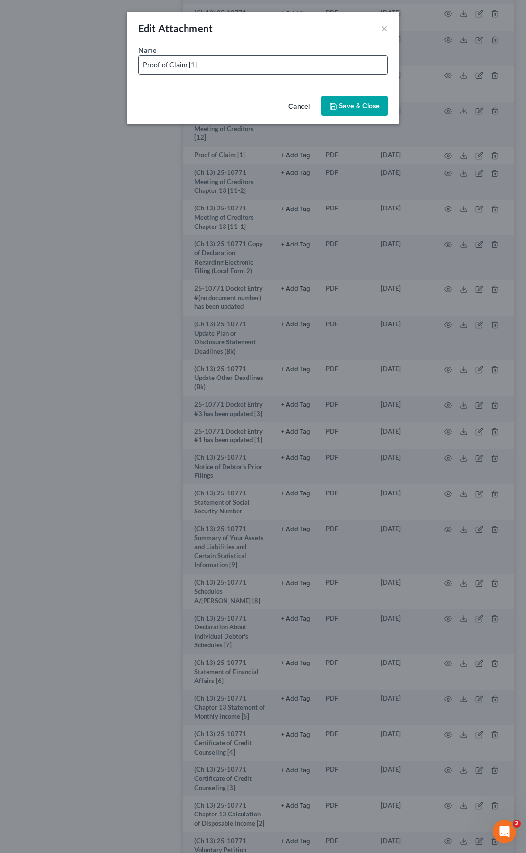
click at [232, 69] on input "Proof of Claim [1]" at bounding box center [263, 65] width 249 height 19
paste input "CACH, LLC Resurgent Capital Services"
type input "Proof of Claim [1] - CACH, LLC Resurgent Capital Services"
click at [351, 109] on span "Save & Close" at bounding box center [359, 106] width 41 height 8
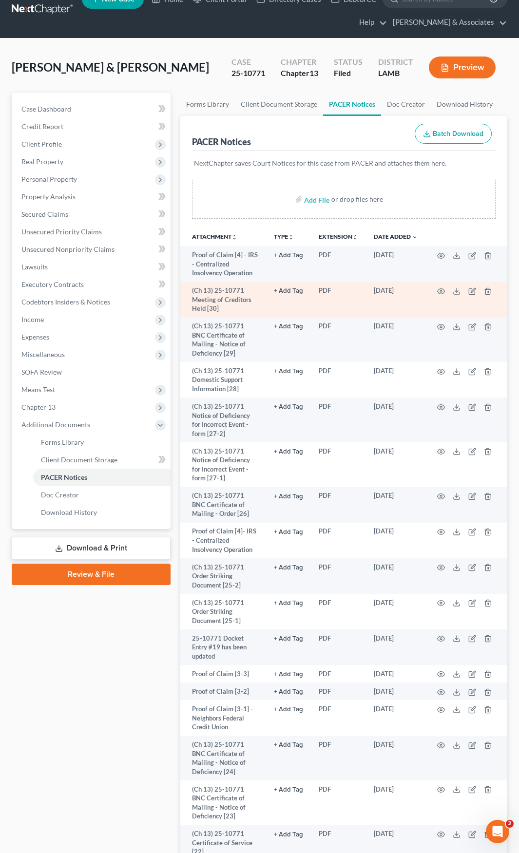
scroll to position [0, 0]
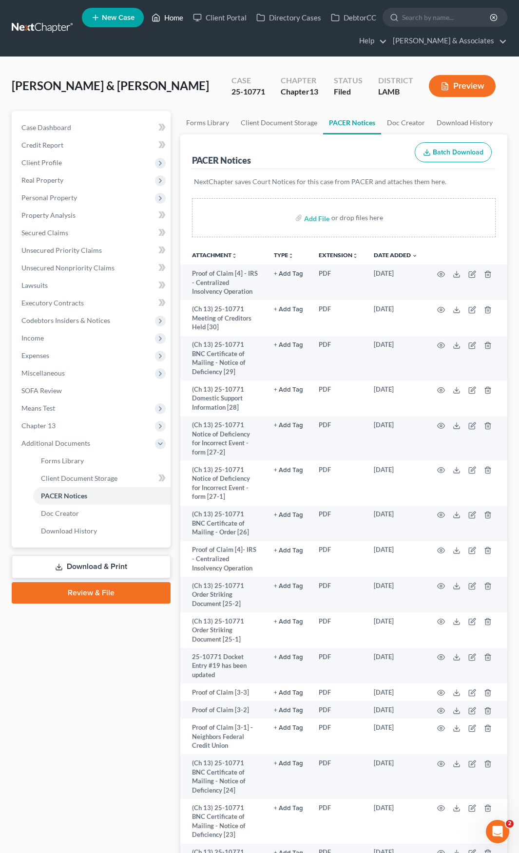
click at [167, 17] on link "Home" at bounding box center [167, 18] width 41 height 18
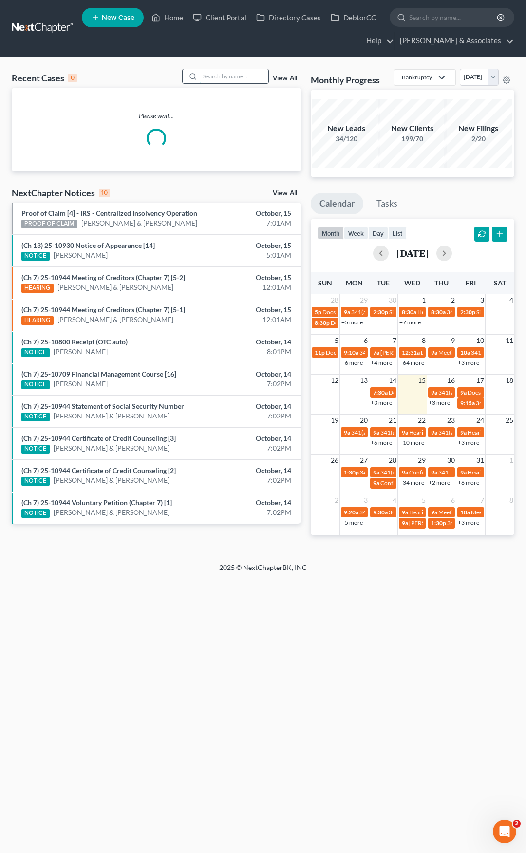
click at [211, 77] on input "search" at bounding box center [234, 76] width 68 height 14
paste input "23-10783"
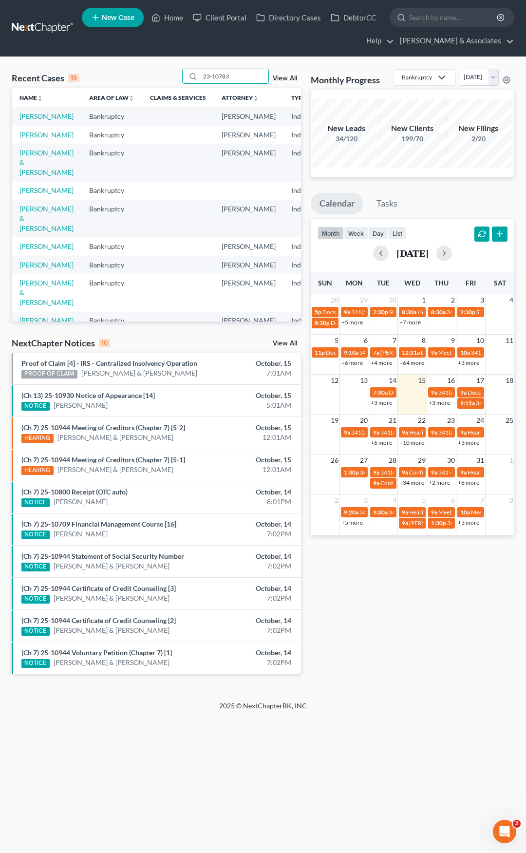
type input "23-10783"
click at [35, 117] on link "[PERSON_NAME]" at bounding box center [46, 116] width 54 height 8
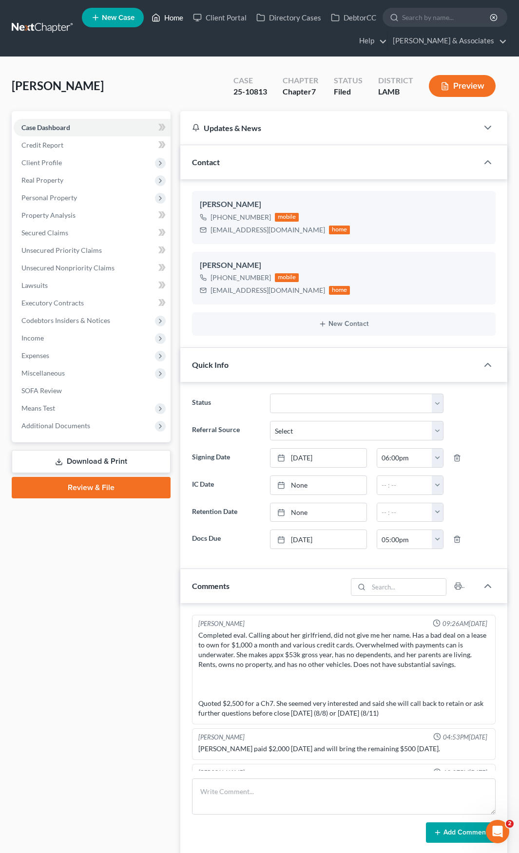
scroll to position [1309, 0]
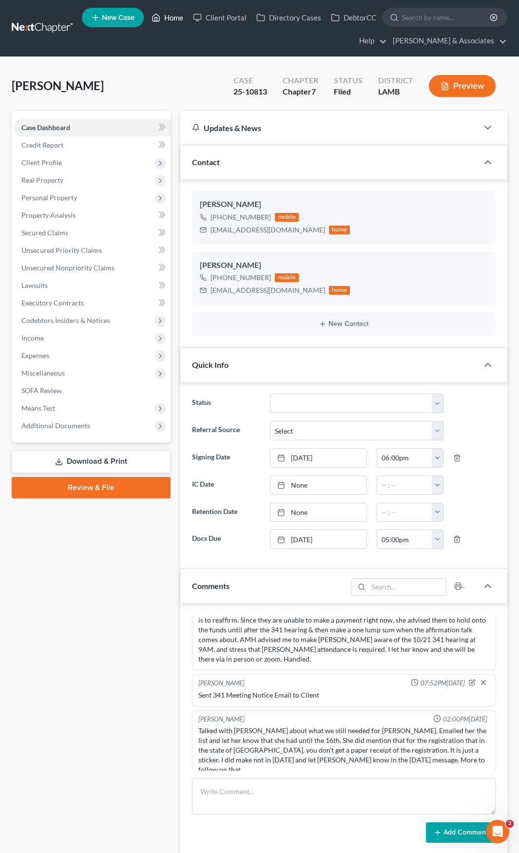
click at [173, 18] on link "Home" at bounding box center [167, 18] width 41 height 18
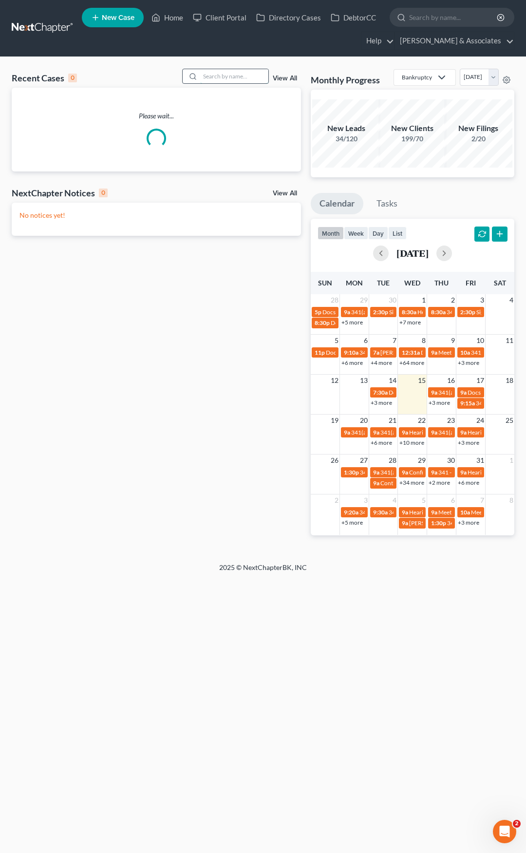
click at [223, 78] on input "search" at bounding box center [234, 76] width 68 height 14
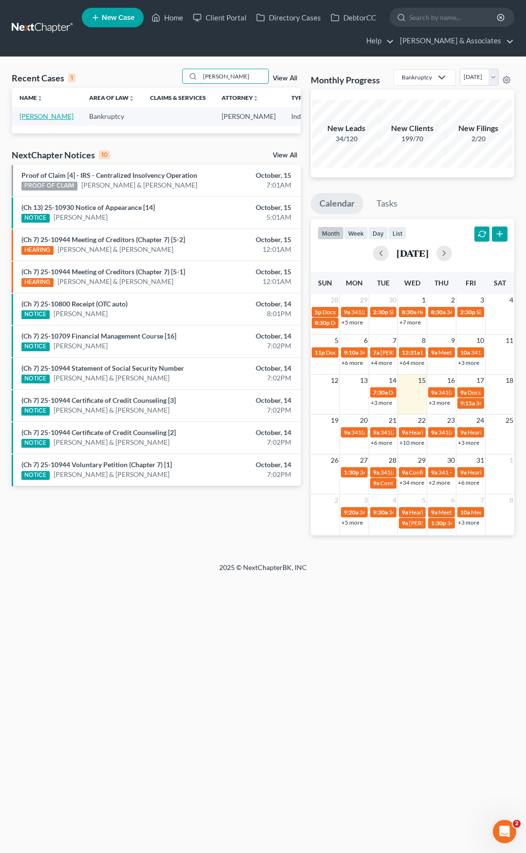
type input "[PERSON_NAME]"
click at [33, 119] on link "[PERSON_NAME]" at bounding box center [46, 116] width 54 height 8
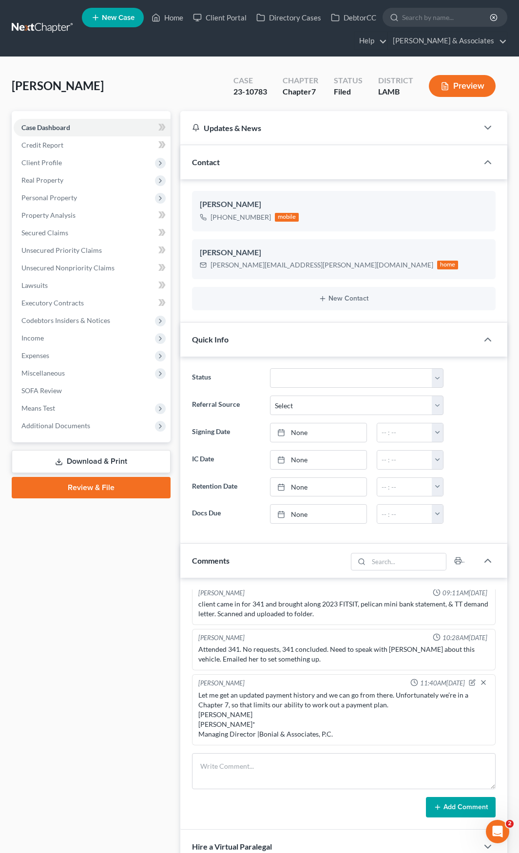
scroll to position [658, 0]
click at [59, 426] on span "Additional Documents" at bounding box center [55, 425] width 69 height 8
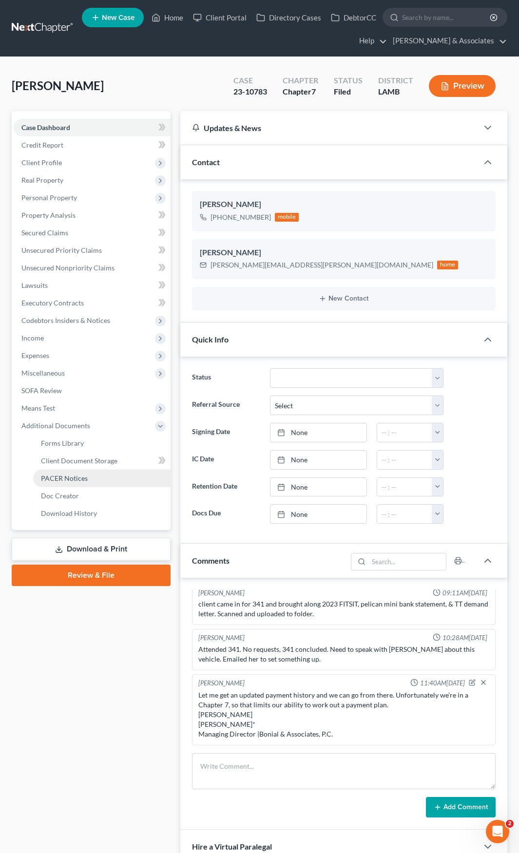
click at [64, 477] on span "PACER Notices" at bounding box center [64, 478] width 47 height 8
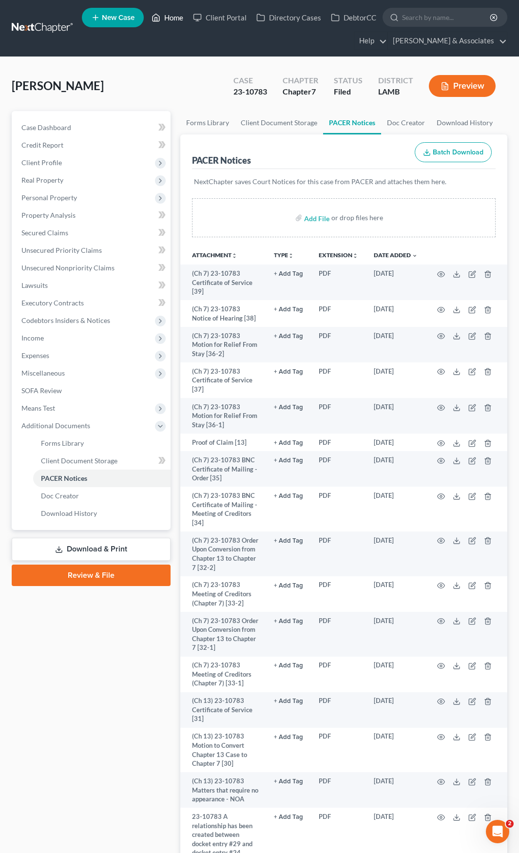
drag, startPoint x: 172, startPoint y: 20, endPoint x: 204, endPoint y: 49, distance: 43.1
click at [172, 20] on link "Home" at bounding box center [167, 18] width 41 height 18
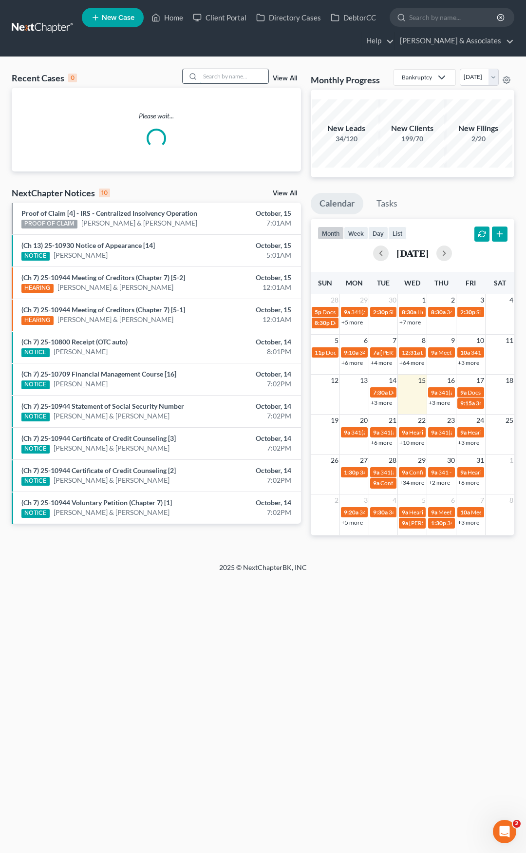
click at [231, 76] on input "search" at bounding box center [234, 76] width 68 height 14
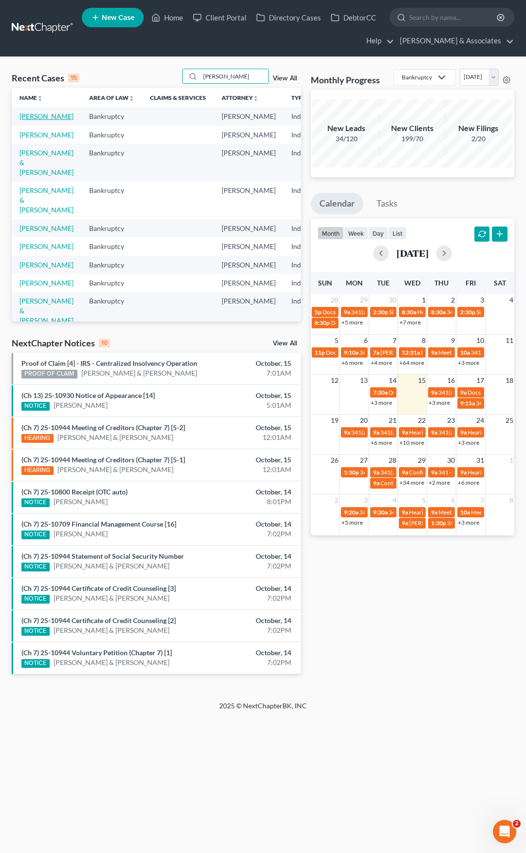
type input "[PERSON_NAME]"
click at [33, 116] on link "[PERSON_NAME]" at bounding box center [46, 116] width 54 height 8
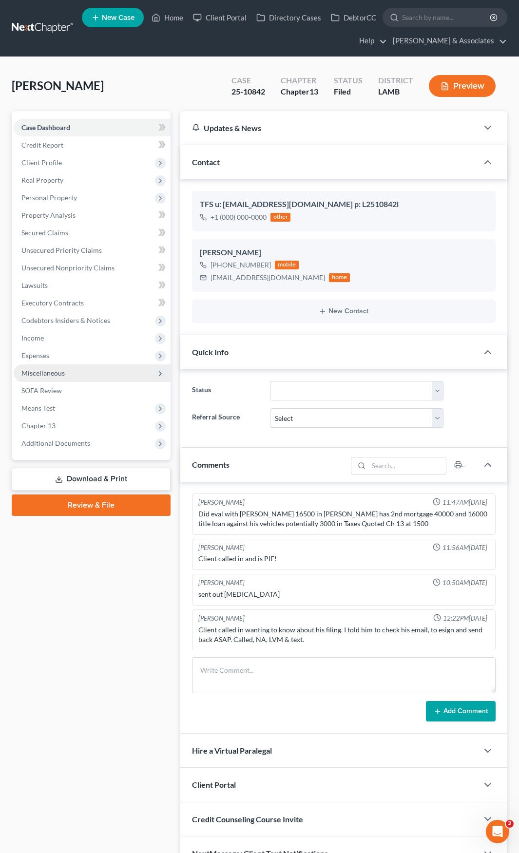
scroll to position [1531, 0]
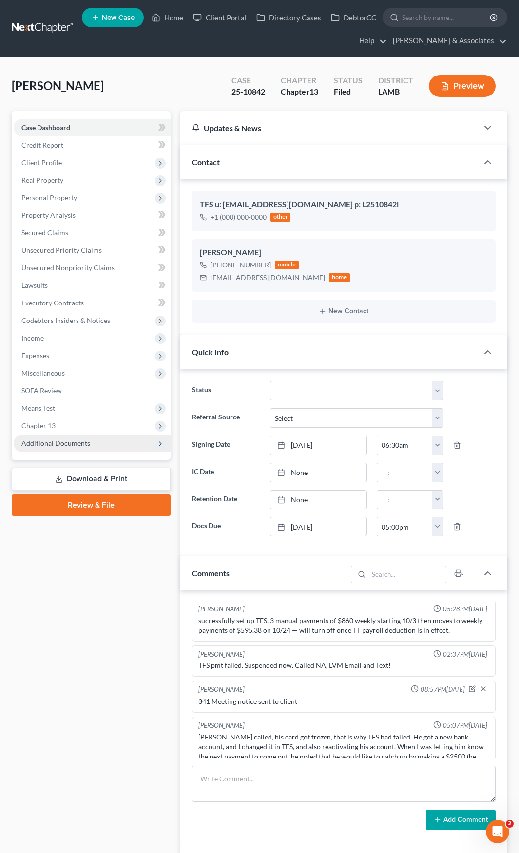
click at [61, 441] on span "Additional Documents" at bounding box center [55, 443] width 69 height 8
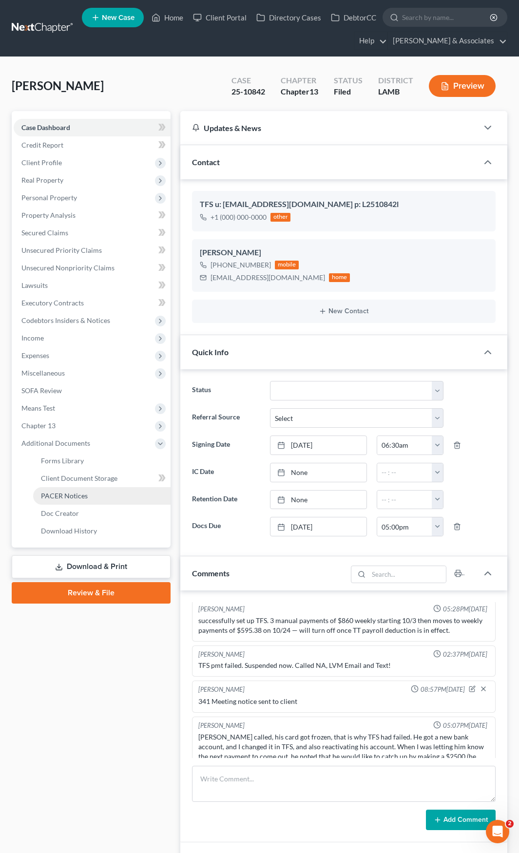
click at [75, 496] on span "PACER Notices" at bounding box center [64, 496] width 47 height 8
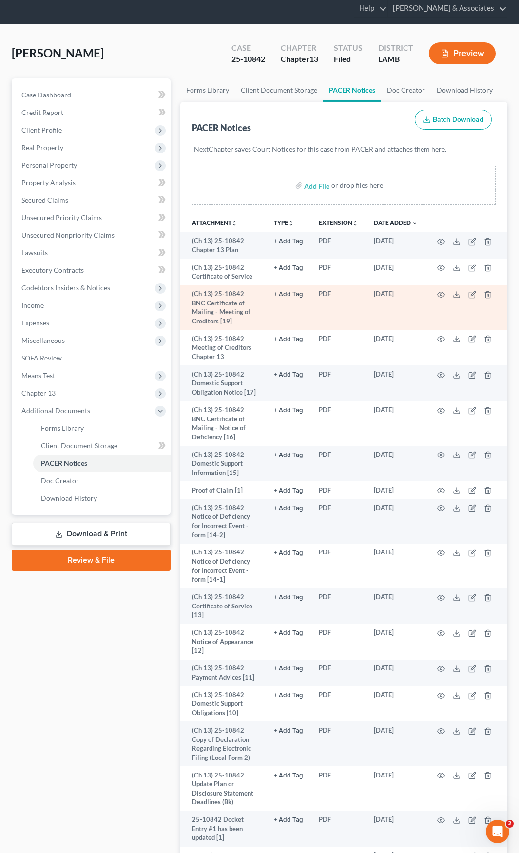
scroll to position [49, 0]
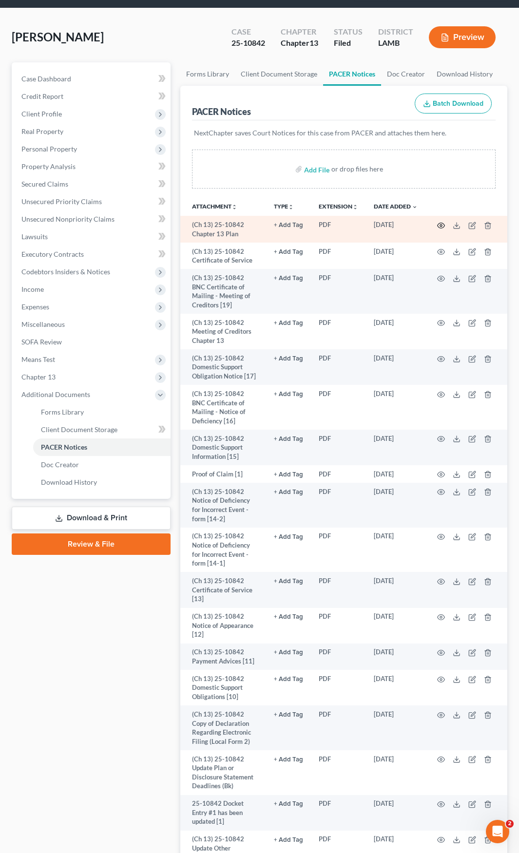
click at [442, 222] on icon "button" at bounding box center [441, 226] width 8 height 8
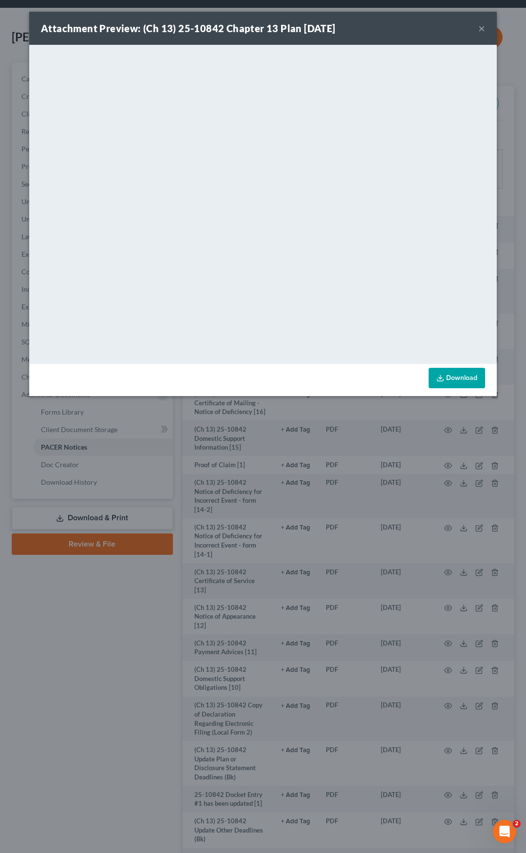
click at [479, 28] on button "×" at bounding box center [482, 28] width 7 height 12
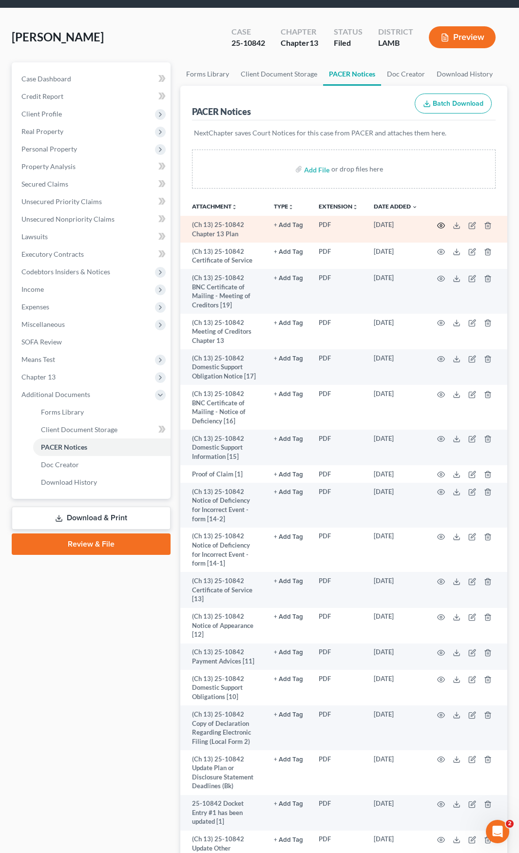
click at [441, 226] on icon "button" at bounding box center [441, 226] width 8 height 8
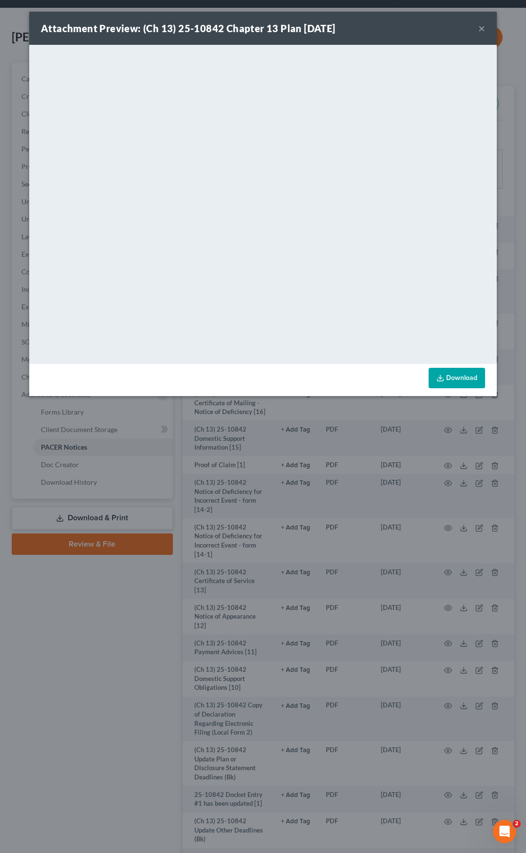
click at [483, 27] on button "×" at bounding box center [482, 28] width 7 height 12
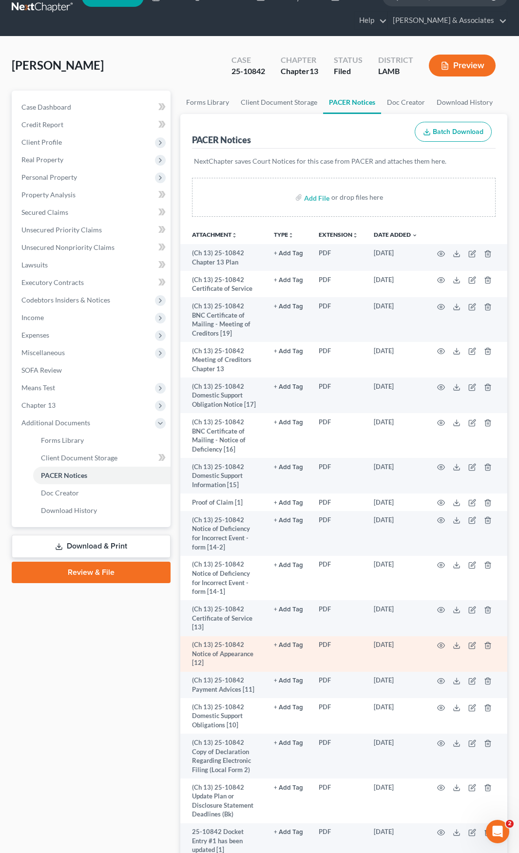
scroll to position [0, 0]
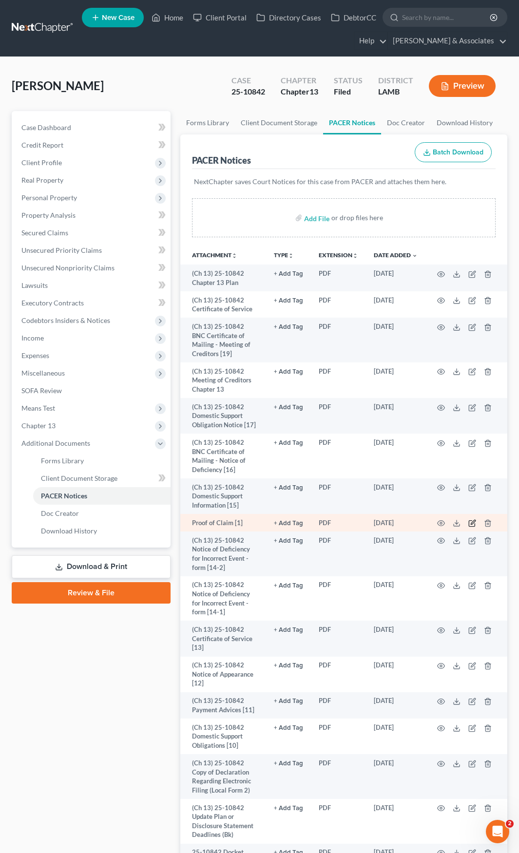
click at [472, 520] on icon "button" at bounding box center [472, 523] width 8 height 8
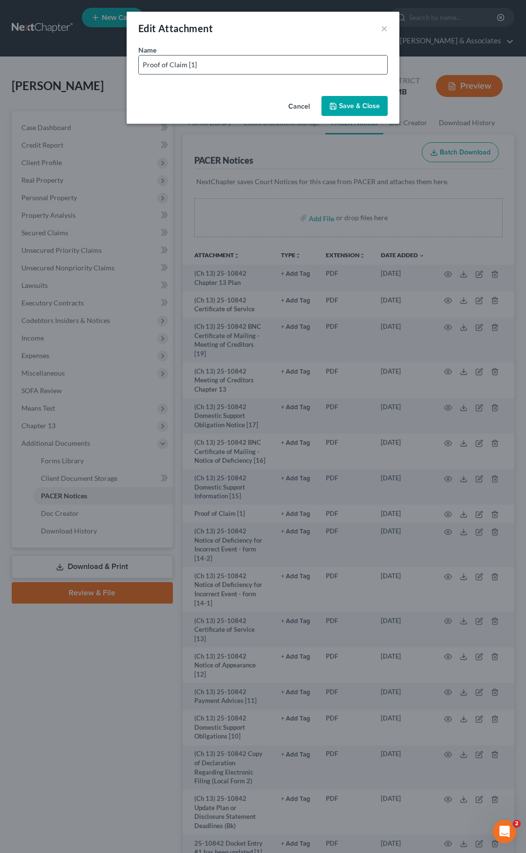
click at [238, 64] on input "Proof of Claim [1]" at bounding box center [263, 65] width 249 height 19
paste input "Lendmark Financial Ser"
type input "Proof of Claim [1] - Lendmark Financial Ser"
click at [340, 109] on span "Save & Close" at bounding box center [359, 106] width 41 height 8
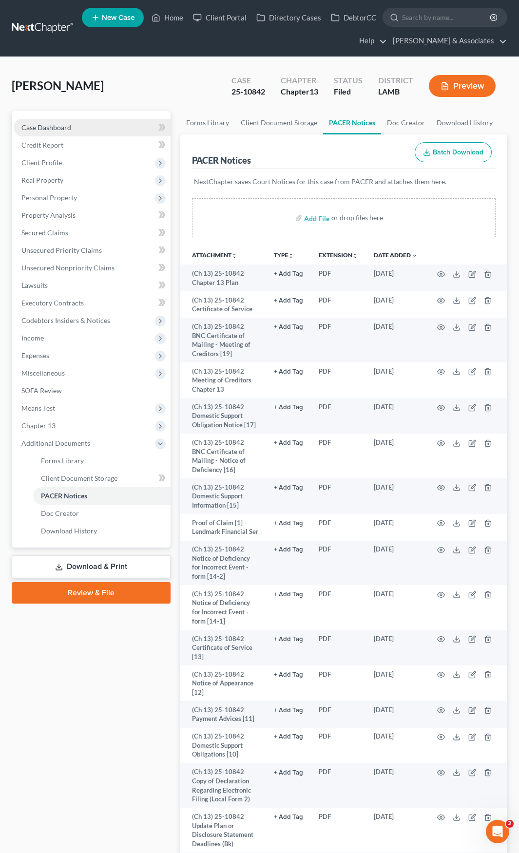
click at [60, 126] on span "Case Dashboard" at bounding box center [46, 127] width 50 height 8
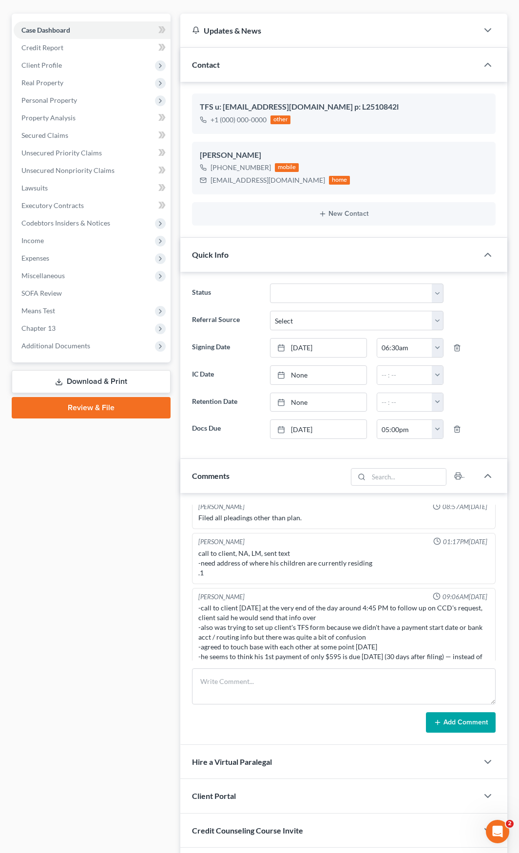
scroll to position [702, 0]
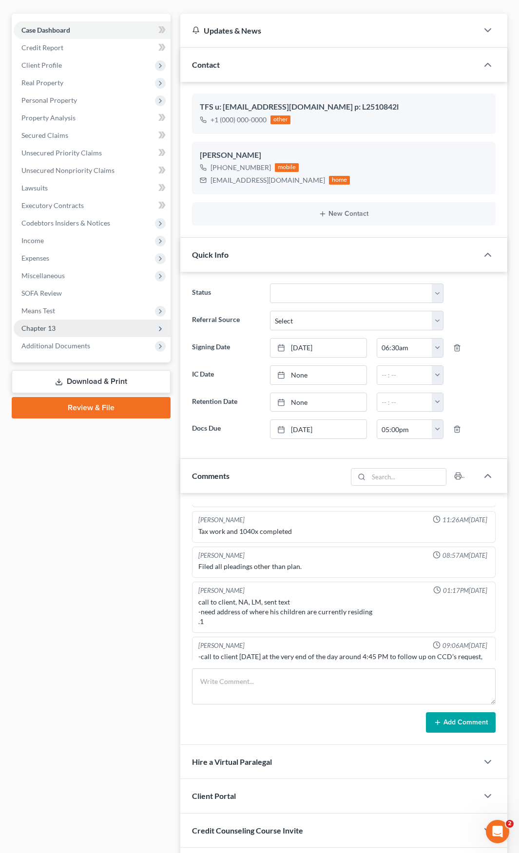
click at [36, 329] on span "Chapter 13" at bounding box center [38, 328] width 34 height 8
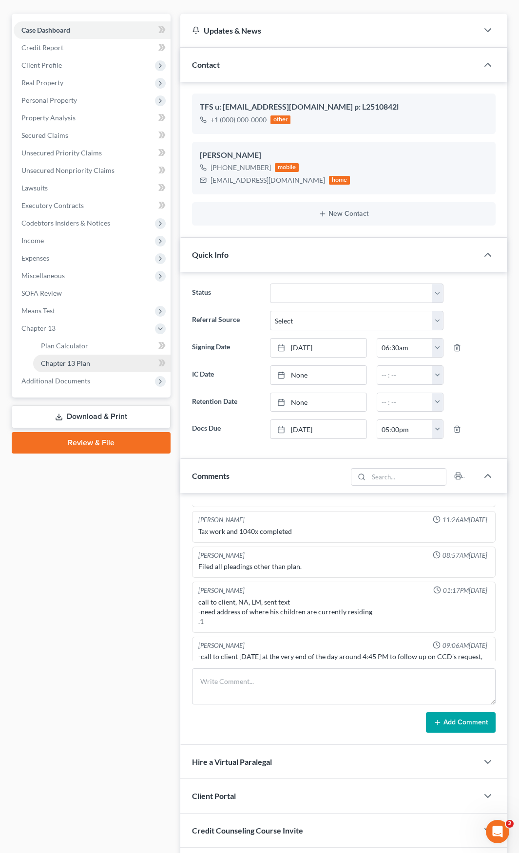
click at [76, 362] on span "Chapter 13 Plan" at bounding box center [65, 363] width 49 height 8
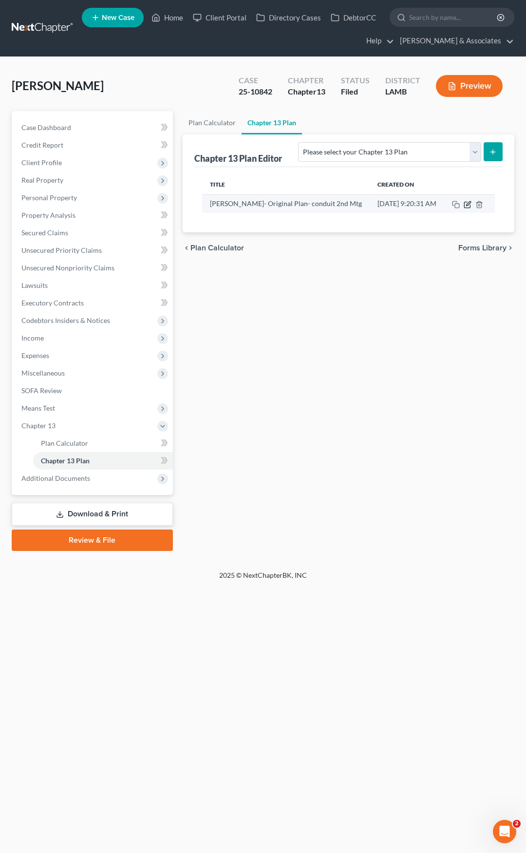
click at [468, 204] on icon "button" at bounding box center [468, 205] width 8 height 8
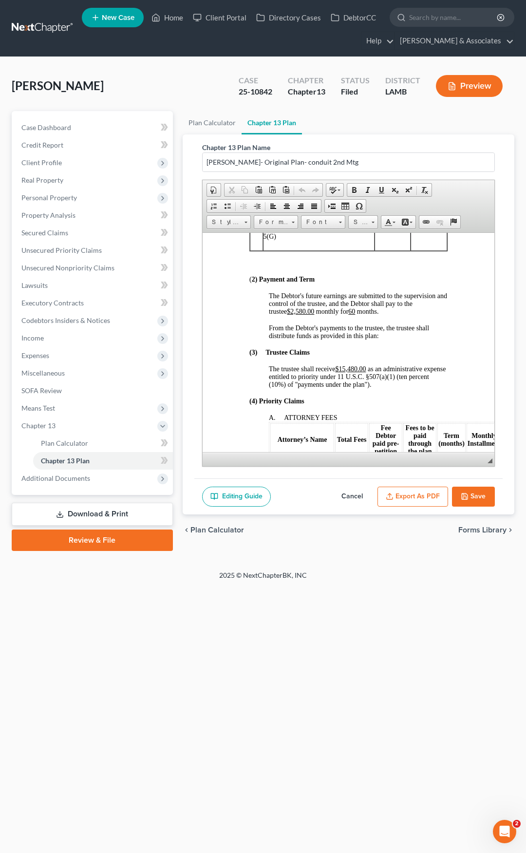
scroll to position [682, 0]
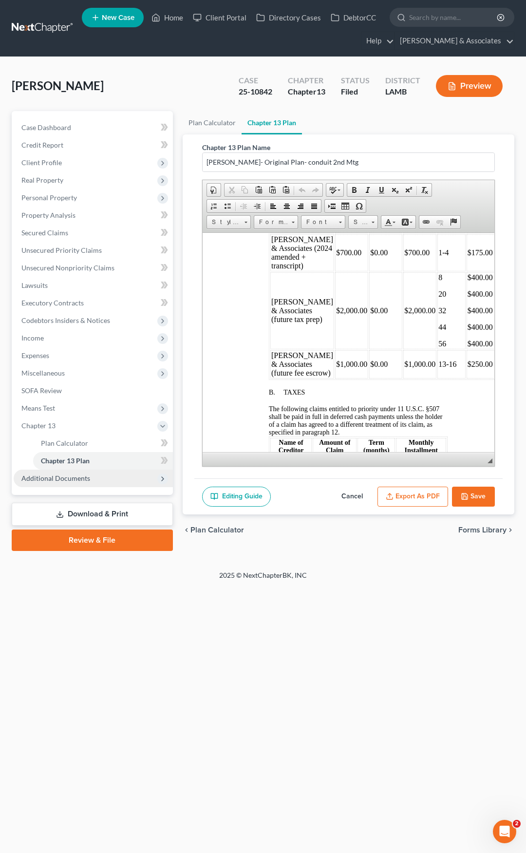
click at [66, 483] on span "Additional Documents" at bounding box center [93, 479] width 159 height 18
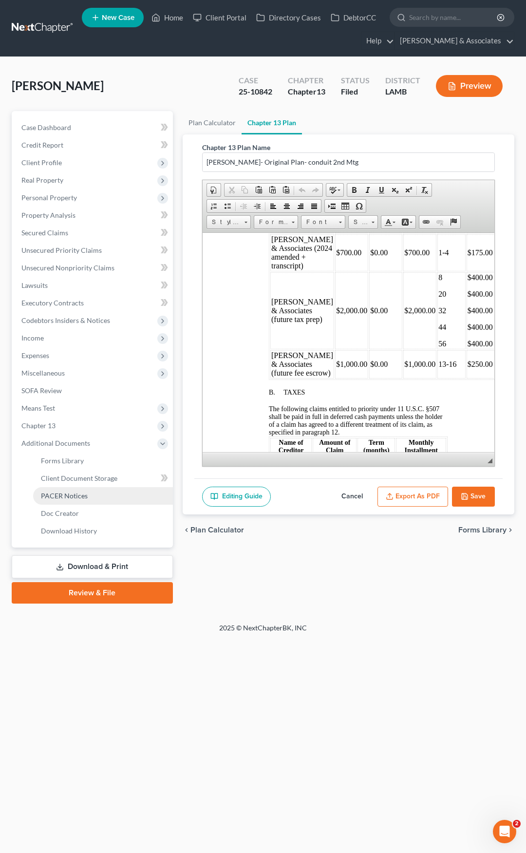
click at [65, 494] on span "PACER Notices" at bounding box center [64, 496] width 47 height 8
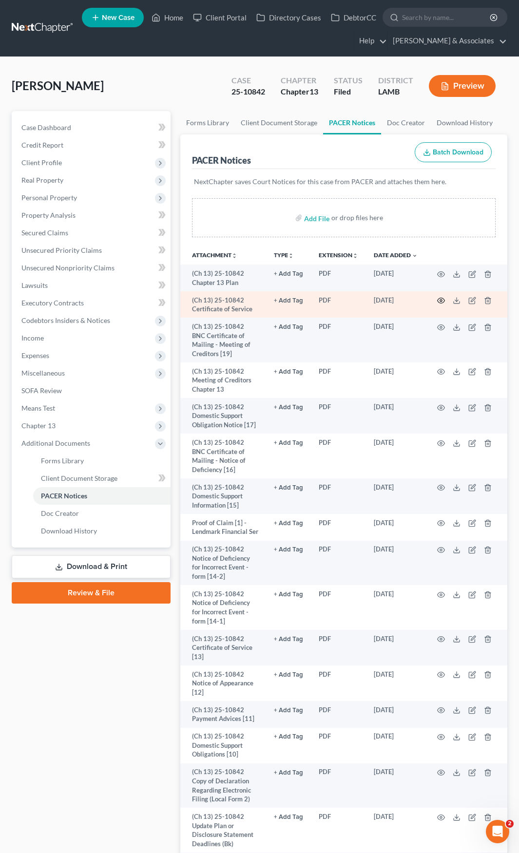
click at [441, 300] on circle "button" at bounding box center [441, 301] width 2 height 2
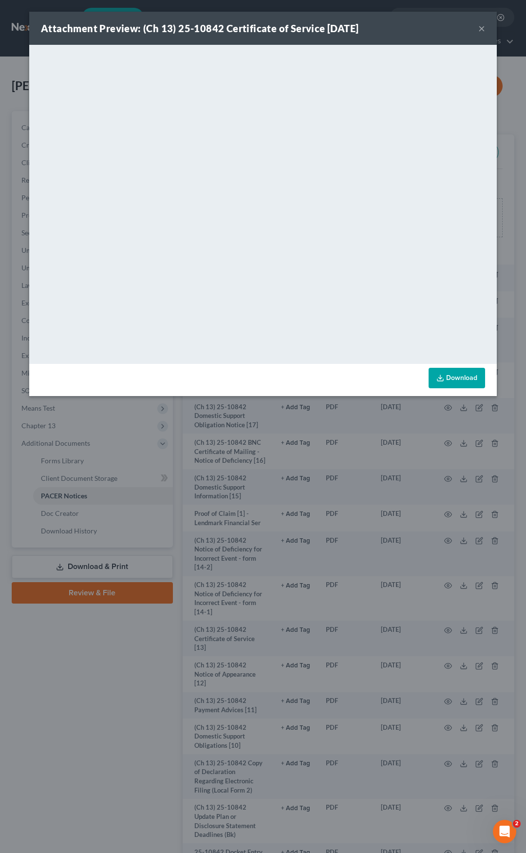
click at [483, 30] on button "×" at bounding box center [482, 28] width 7 height 12
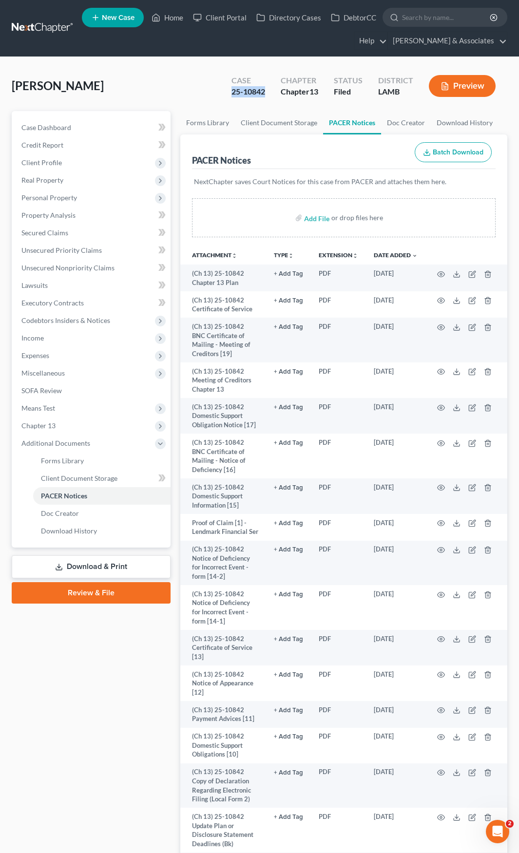
drag, startPoint x: 267, startPoint y: 93, endPoint x: 227, endPoint y: 93, distance: 40.0
click at [227, 93] on div "Case 25-10842" at bounding box center [248, 87] width 49 height 29
copy div "25-10842"
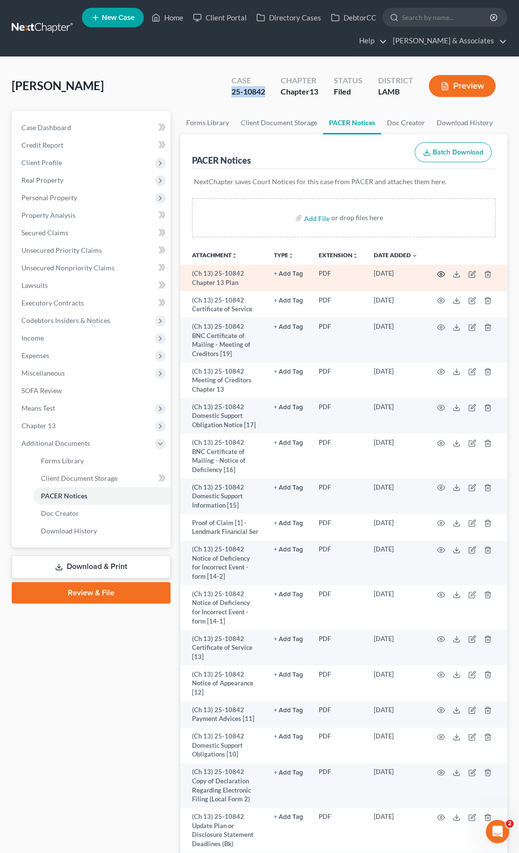
click at [444, 274] on icon "button" at bounding box center [441, 274] width 8 height 8
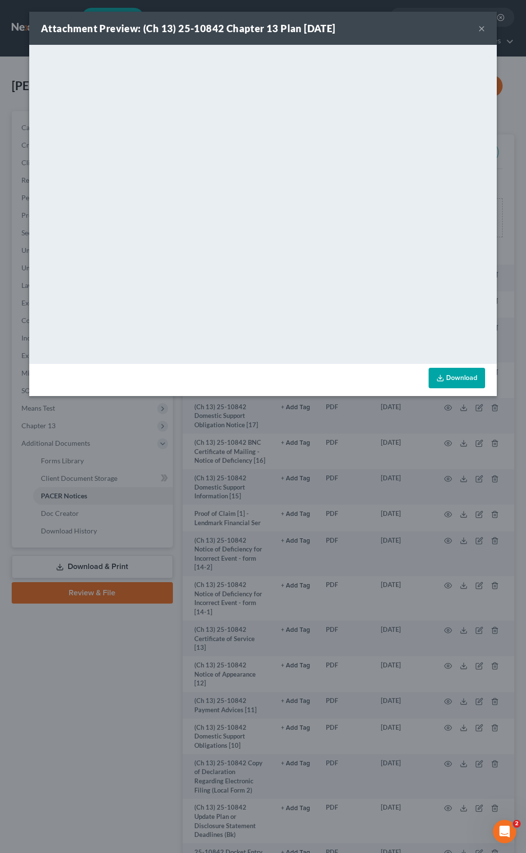
click at [482, 26] on button "×" at bounding box center [482, 28] width 7 height 12
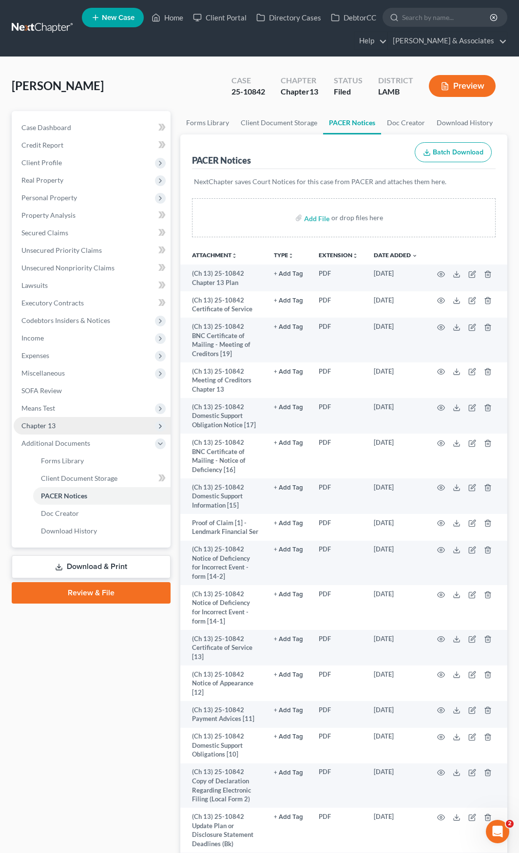
click at [51, 425] on span "Chapter 13" at bounding box center [38, 425] width 34 height 8
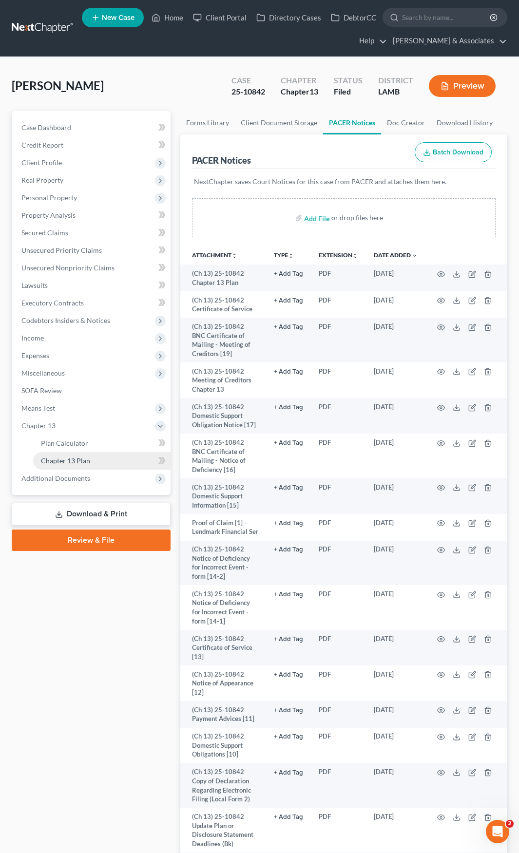
click at [63, 459] on span "Chapter 13 Plan" at bounding box center [65, 461] width 49 height 8
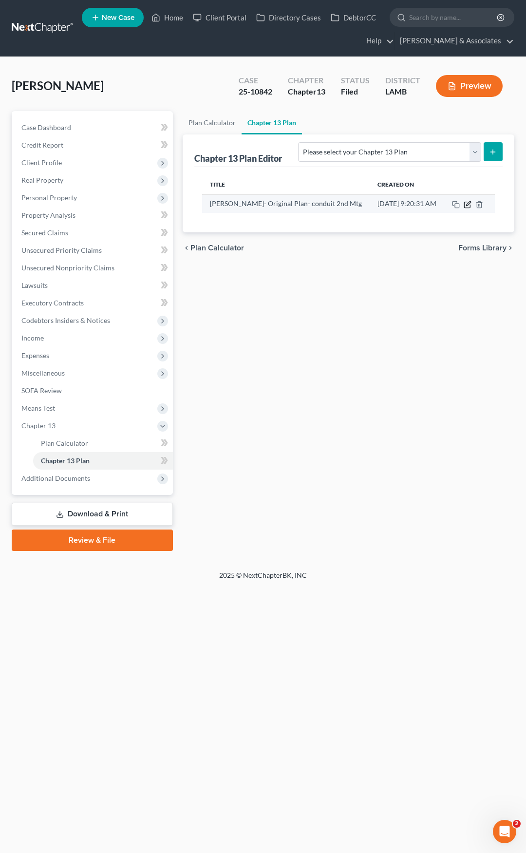
click at [470, 203] on icon "button" at bounding box center [468, 203] width 4 height 4
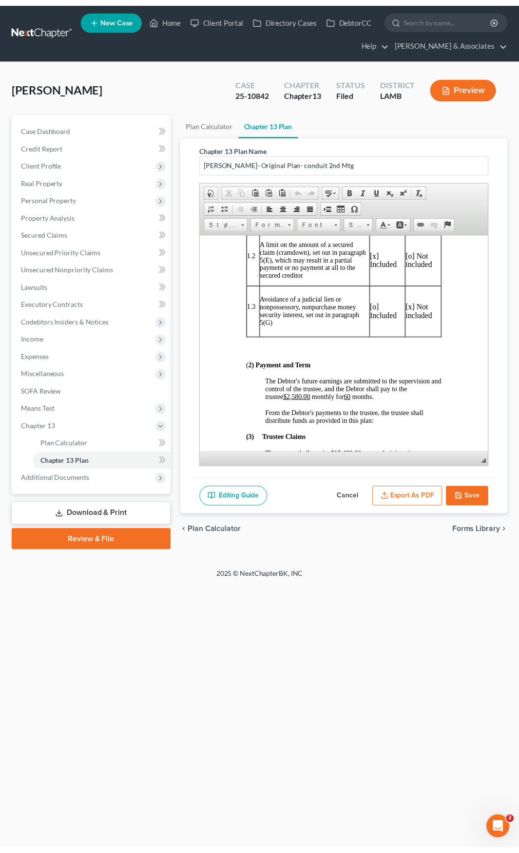
scroll to position [390, 0]
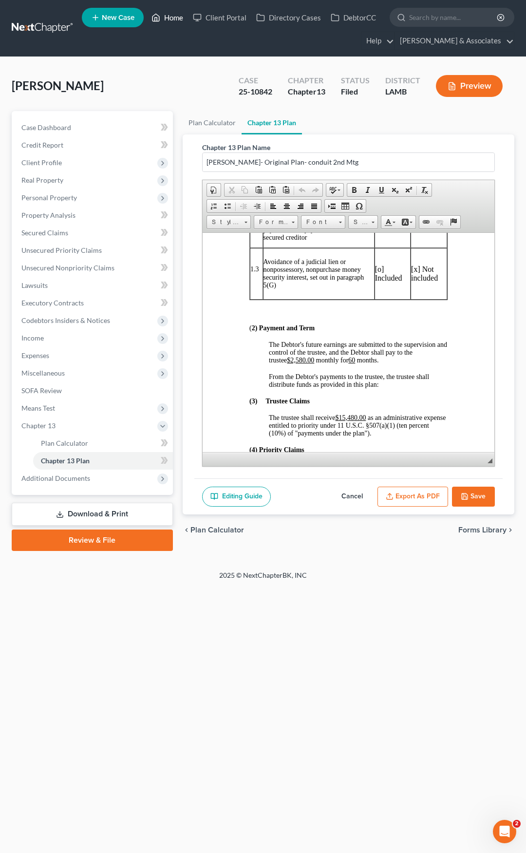
click at [174, 19] on link "Home" at bounding box center [167, 18] width 41 height 18
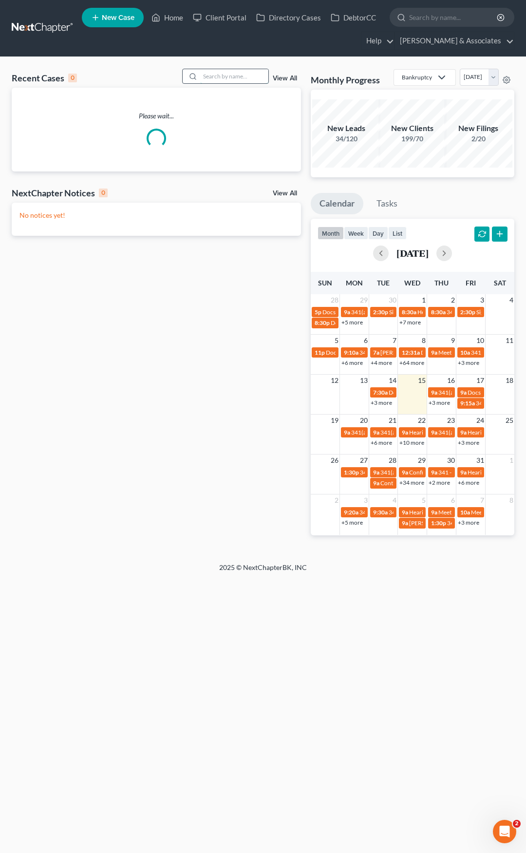
click at [237, 76] on input "search" at bounding box center [234, 76] width 68 height 14
paste input "23-10783"
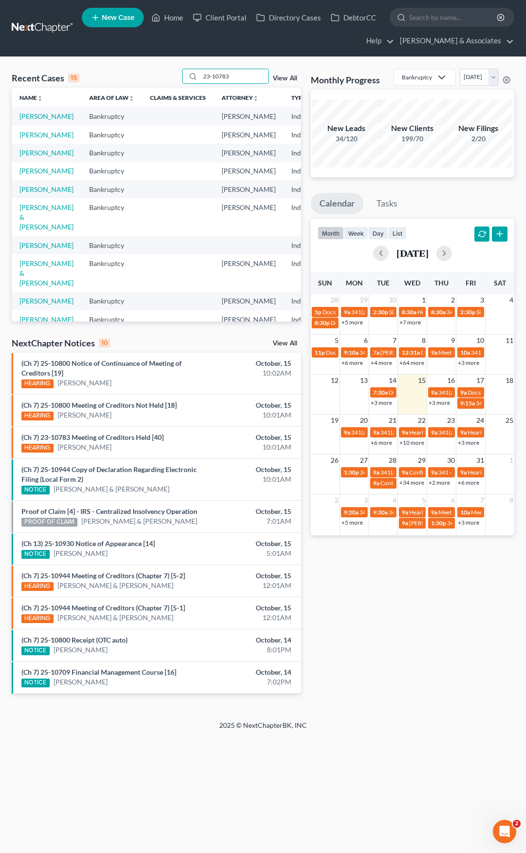
drag, startPoint x: 236, startPoint y: 77, endPoint x: 194, endPoint y: 67, distance: 43.5
click at [194, 67] on div "Recent Cases 15 23-10783 View All Name unfold_more expand_more expand_less Area…" at bounding box center [263, 389] width 526 height 664
drag, startPoint x: 245, startPoint y: 75, endPoint x: 191, endPoint y: 70, distance: 54.8
click at [191, 70] on div "23-10783" at bounding box center [225, 76] width 87 height 15
type input "23-10783"
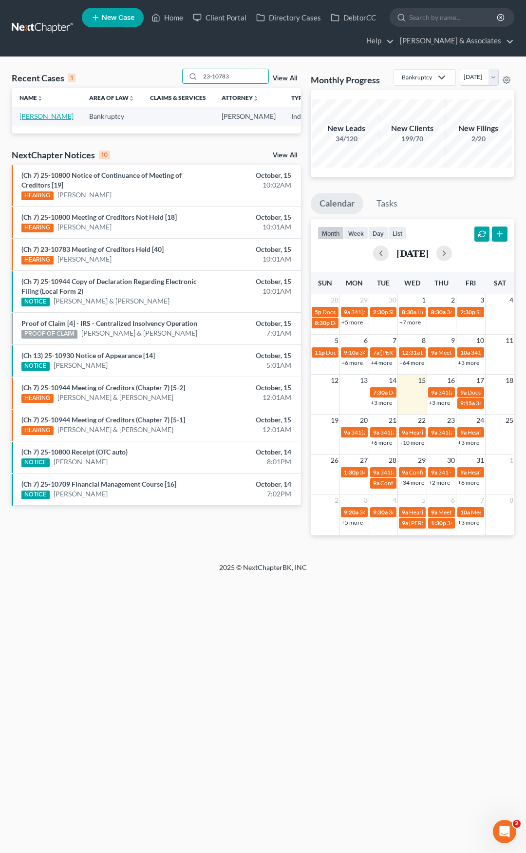
click at [31, 115] on link "[PERSON_NAME]" at bounding box center [46, 116] width 54 height 8
select select "8"
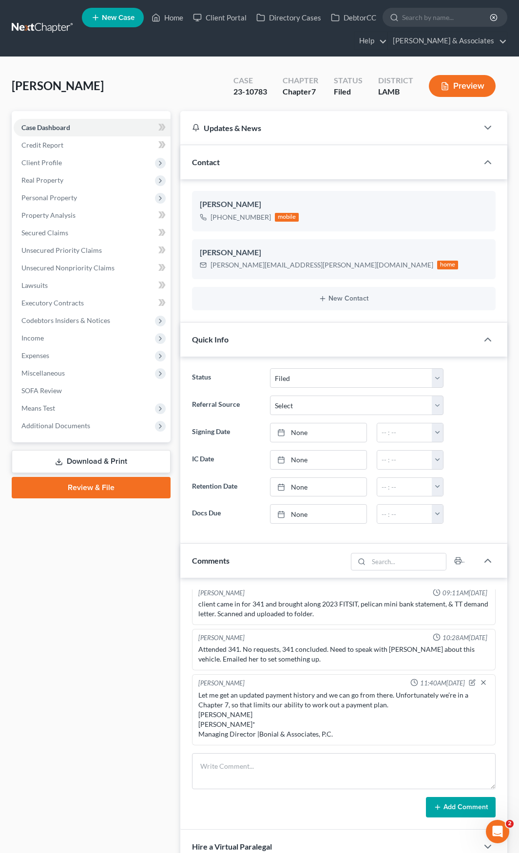
scroll to position [658, 0]
click at [173, 18] on link "Home" at bounding box center [167, 18] width 41 height 18
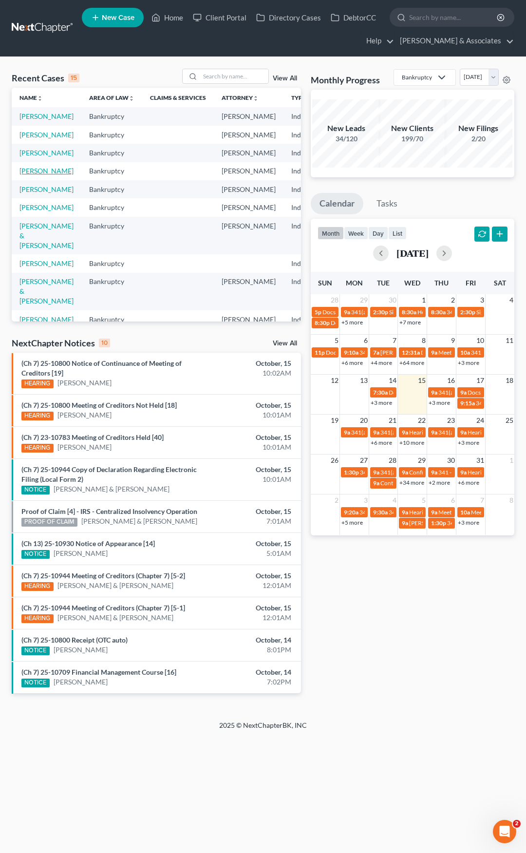
click at [29, 175] on link "[PERSON_NAME]" at bounding box center [46, 171] width 54 height 8
select select "8"
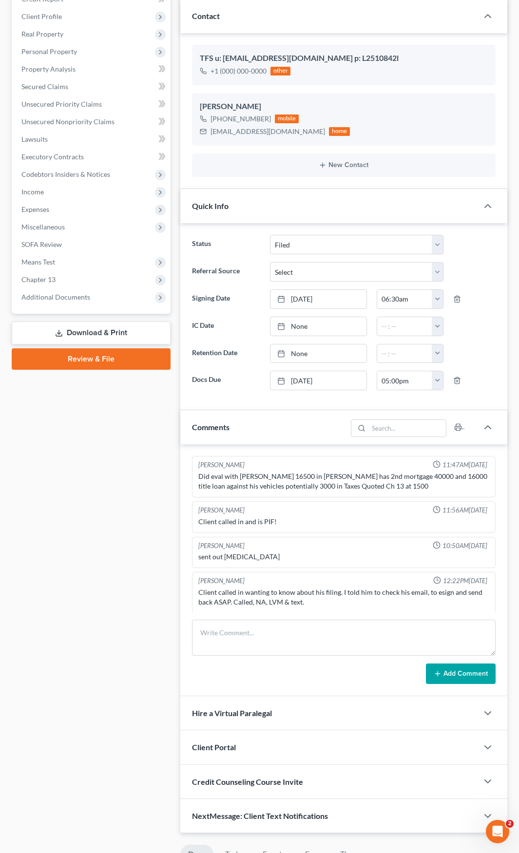
scroll to position [1531, 0]
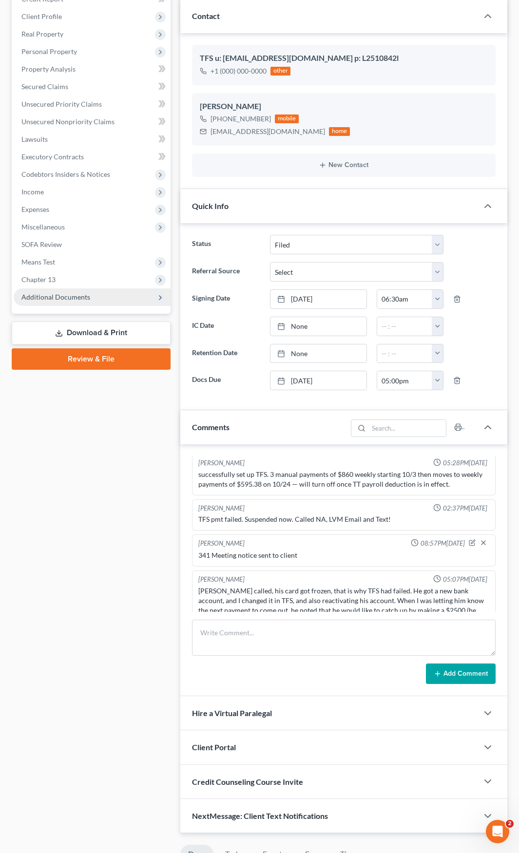
click at [50, 294] on span "Additional Documents" at bounding box center [55, 297] width 69 height 8
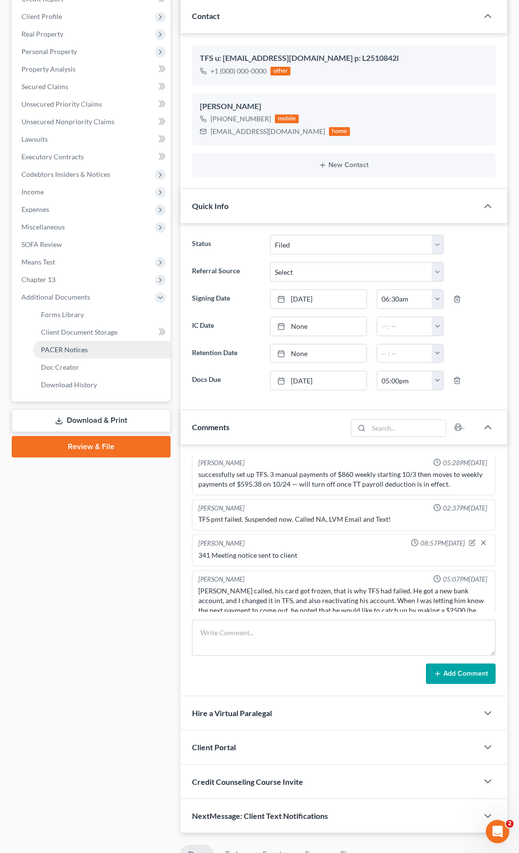
click at [75, 351] on span "PACER Notices" at bounding box center [64, 349] width 47 height 8
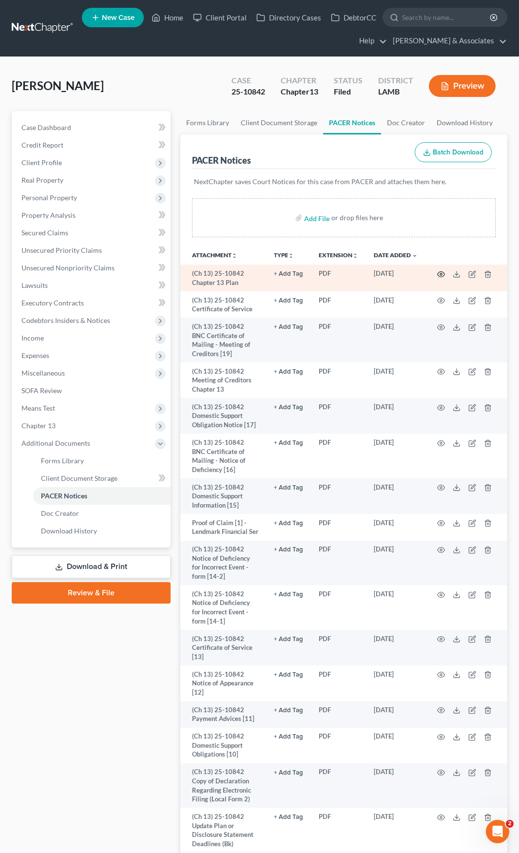
click at [440, 273] on icon "button" at bounding box center [441, 274] width 8 height 8
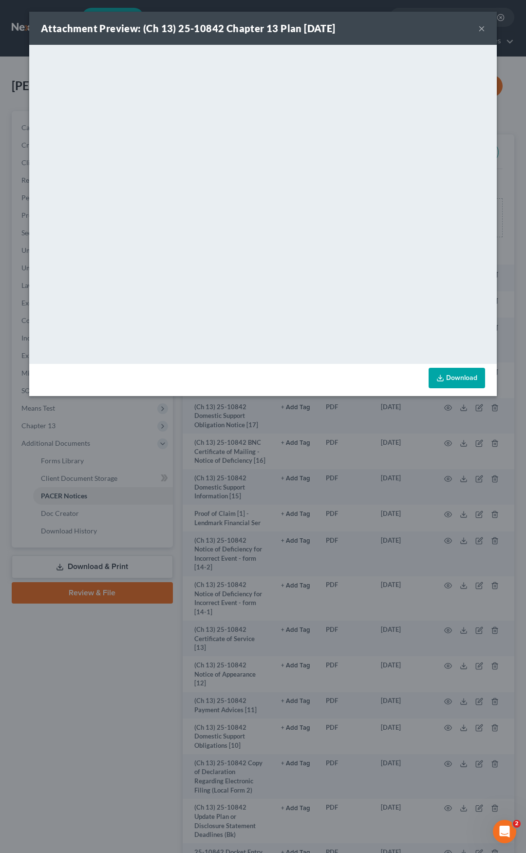
click at [488, 23] on div "Attachment Preview: (Ch 13) 25-10842 Chapter 13 Plan [DATE] ×" at bounding box center [263, 28] width 468 height 33
click at [479, 29] on button "×" at bounding box center [482, 28] width 7 height 12
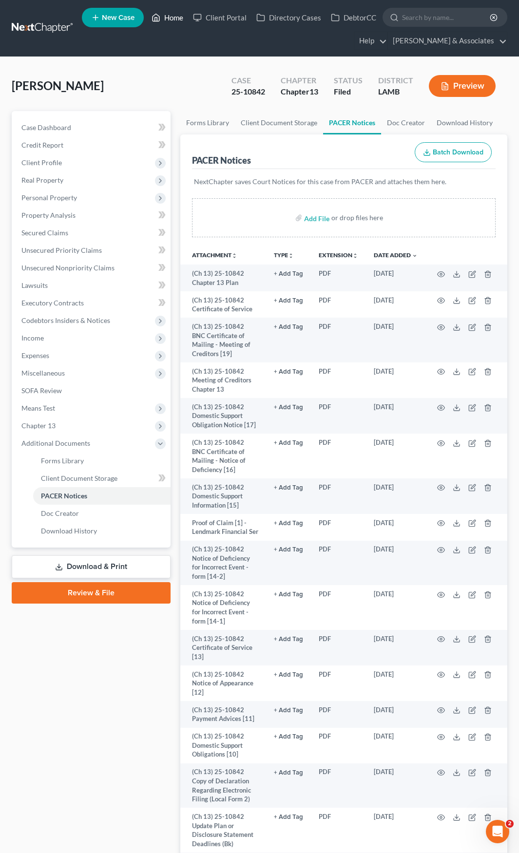
click at [170, 18] on link "Home" at bounding box center [167, 18] width 41 height 18
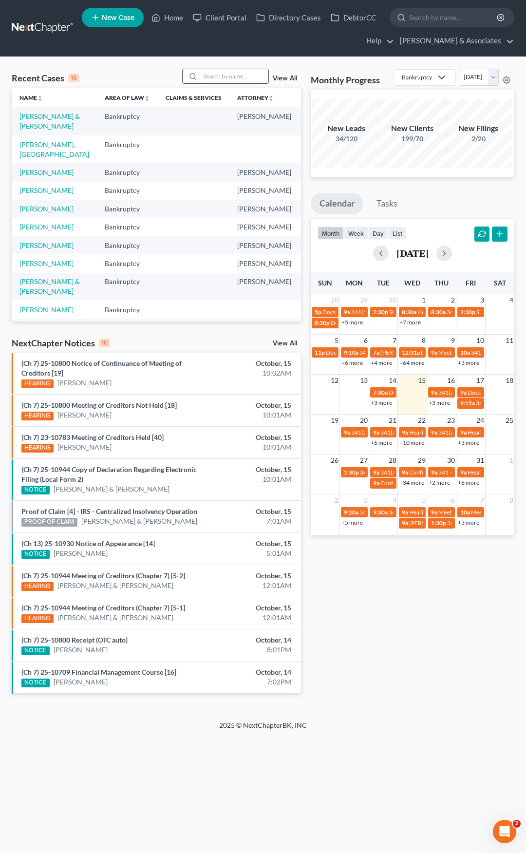
click at [229, 72] on input "search" at bounding box center [234, 76] width 68 height 14
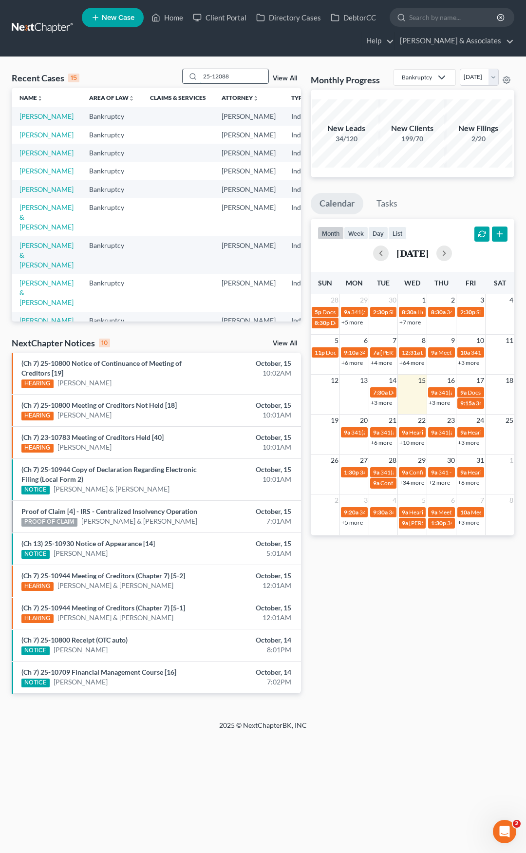
type input "25-12088"
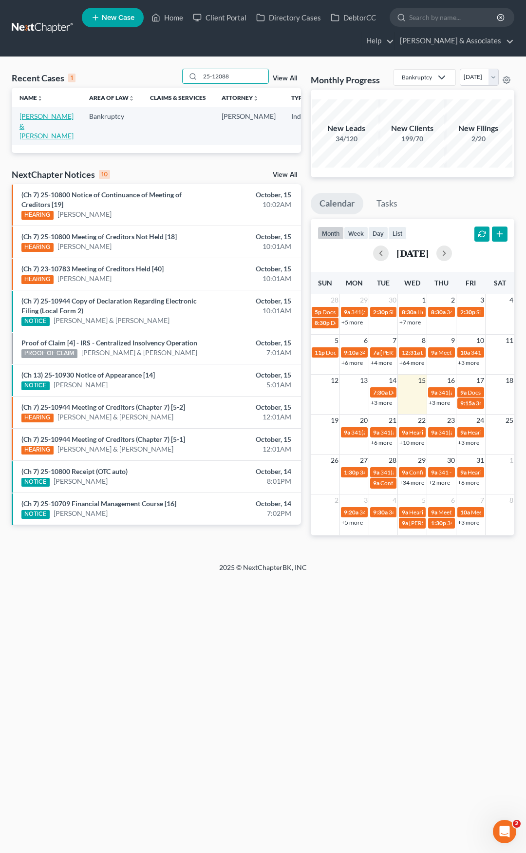
click at [26, 119] on link "[PERSON_NAME] & [PERSON_NAME]" at bounding box center [46, 126] width 54 height 28
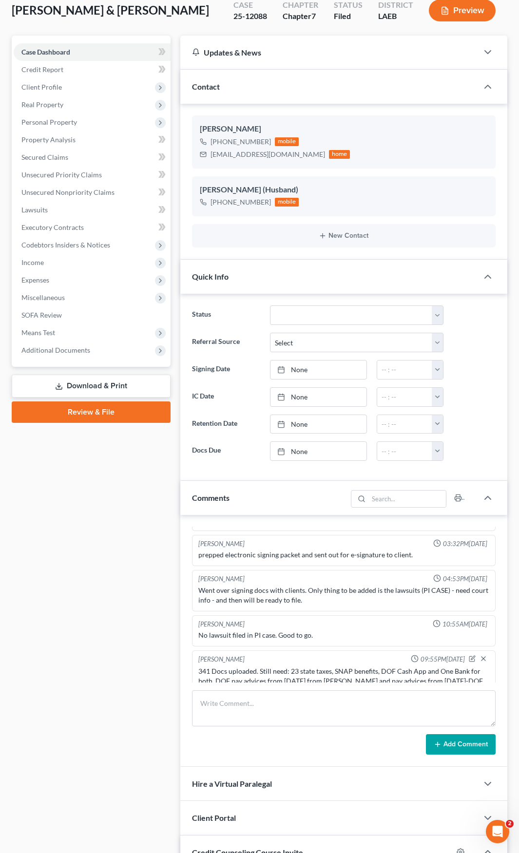
scroll to position [97, 0]
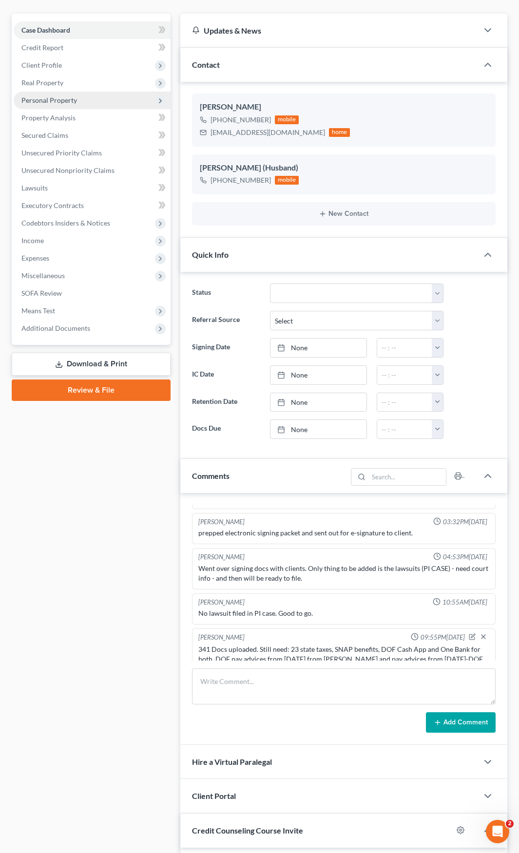
click at [47, 98] on span "Personal Property" at bounding box center [49, 100] width 56 height 8
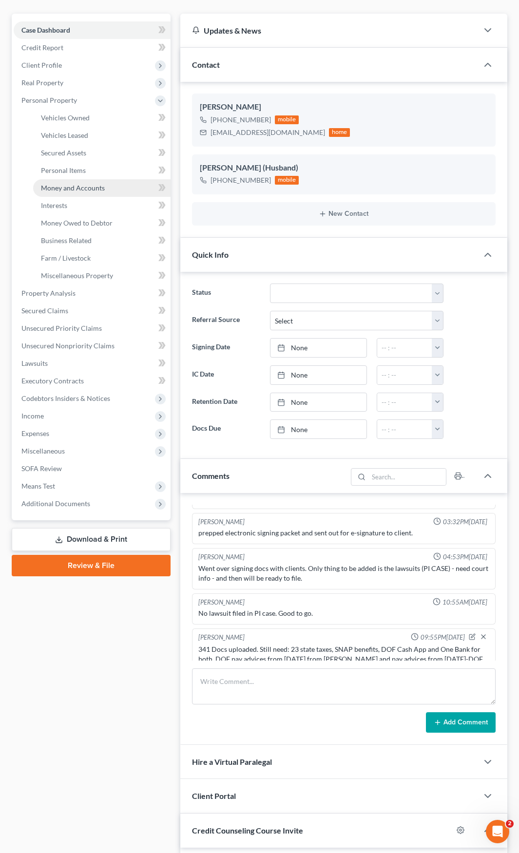
click at [70, 186] on span "Money and Accounts" at bounding box center [73, 188] width 64 height 8
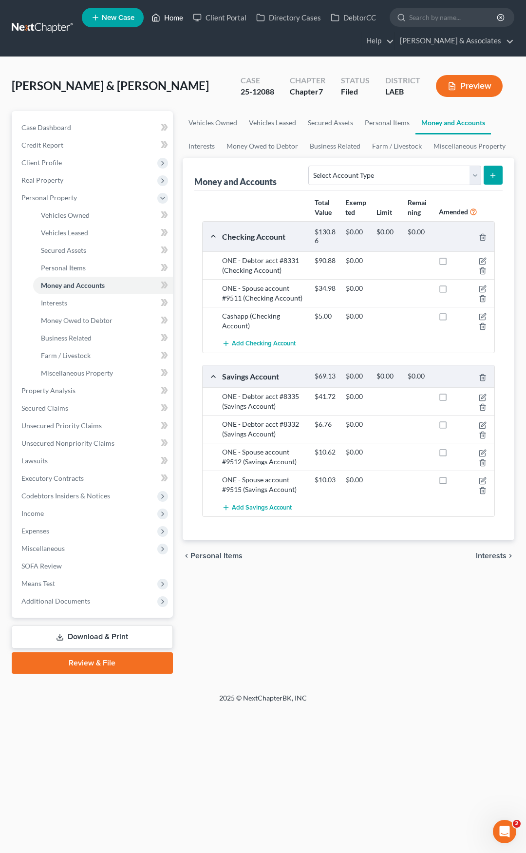
click at [171, 19] on link "Home" at bounding box center [167, 18] width 41 height 18
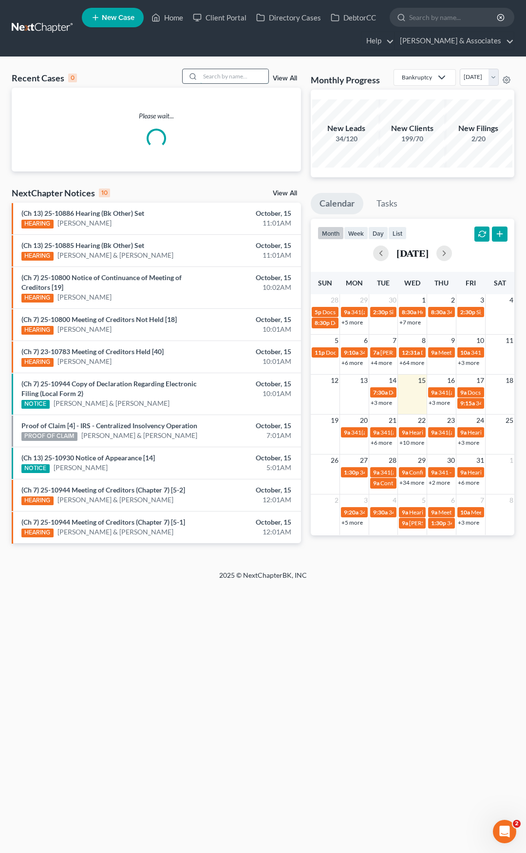
click at [232, 75] on input "search" at bounding box center [234, 76] width 68 height 14
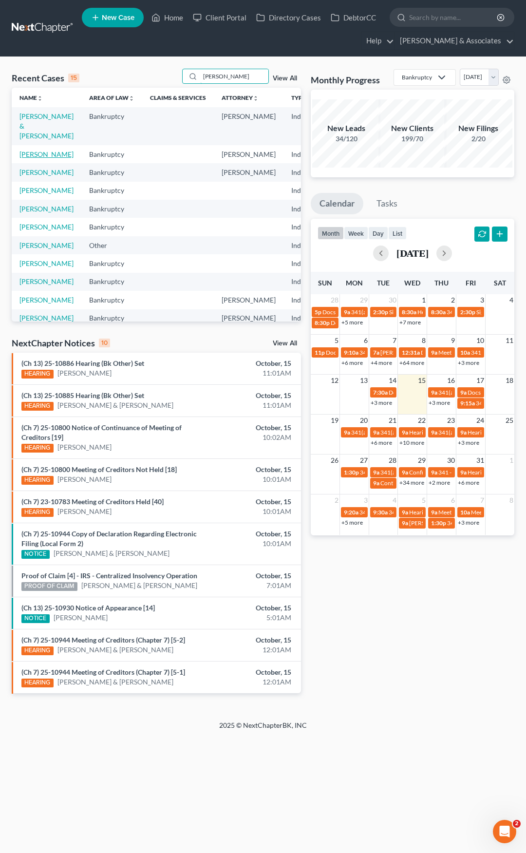
type input "[PERSON_NAME]"
click at [34, 154] on link "[PERSON_NAME]" at bounding box center [46, 154] width 54 height 8
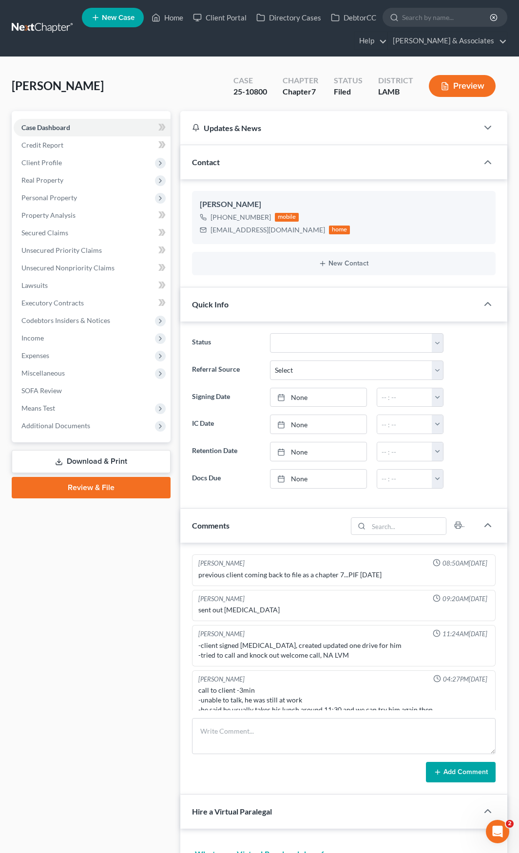
scroll to position [1087, 0]
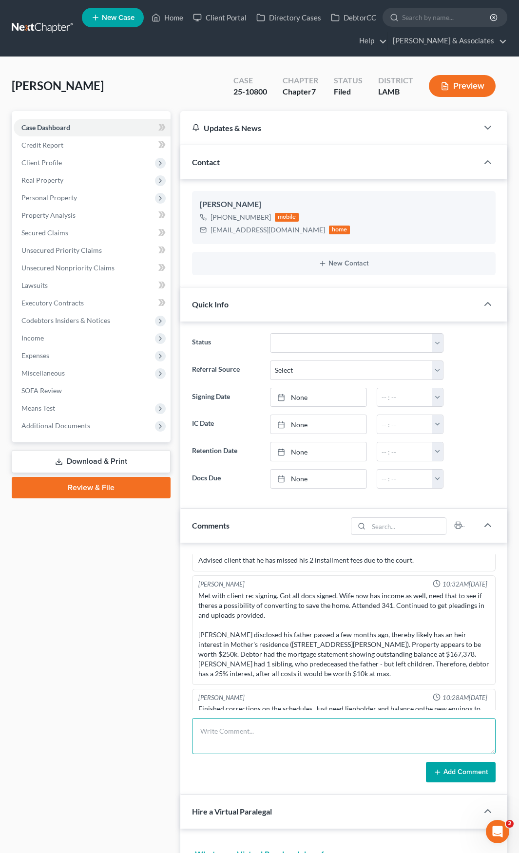
click at [322, 735] on textarea at bounding box center [344, 736] width 304 height 36
drag, startPoint x: 226, startPoint y: 730, endPoint x: 251, endPoint y: 737, distance: 25.8
click at [226, 731] on textarea "Called CLient. MCD still needs the" at bounding box center [344, 736] width 304 height 36
click at [315, 732] on textarea "Called Cient. MCD still needs the" at bounding box center [344, 736] width 304 height 36
click at [364, 734] on textarea "Called Cient. MCD still needs the name of the new leinholder for the 2019 equin…" at bounding box center [344, 736] width 304 height 36
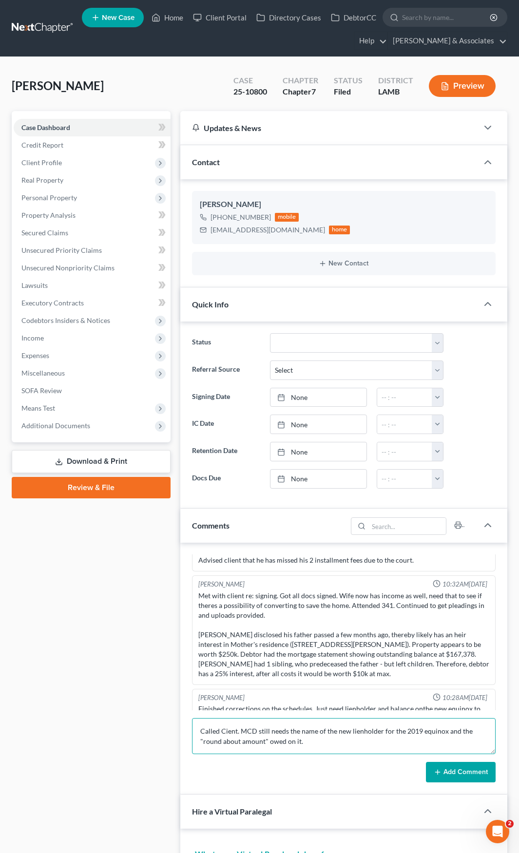
click at [226, 732] on textarea "Called Cient. MCD still needs the name of the new lienholder for the 2019 equin…" at bounding box center [344, 736] width 304 height 36
click at [225, 730] on textarea "Called Cient. MCD still needs the name of the new lienholder for the 2019 equin…" at bounding box center [344, 736] width 304 height 36
click at [231, 730] on textarea "Called Cient. MCD still needs the name of the new lienholder for the 2019 equin…" at bounding box center [344, 736] width 304 height 36
drag, startPoint x: 235, startPoint y: 730, endPoint x: 222, endPoint y: 726, distance: 14.3
click at [222, 726] on textarea "Called Cient. MCD still needs the name of the new lienholder for the 2019 equin…" at bounding box center [344, 736] width 304 height 36
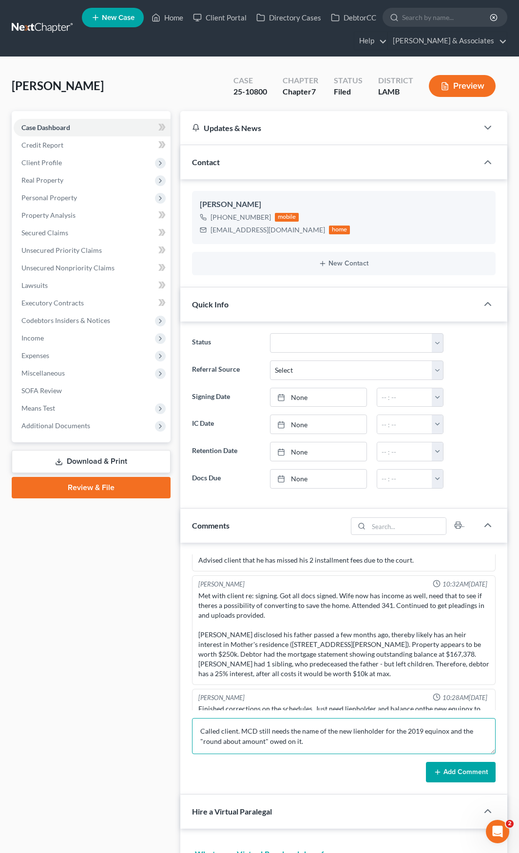
type textarea "Called client. MCD still needs the name of the new lienholder for the 2019 equi…"
click at [454, 769] on button "Add Comment" at bounding box center [461, 772] width 70 height 20
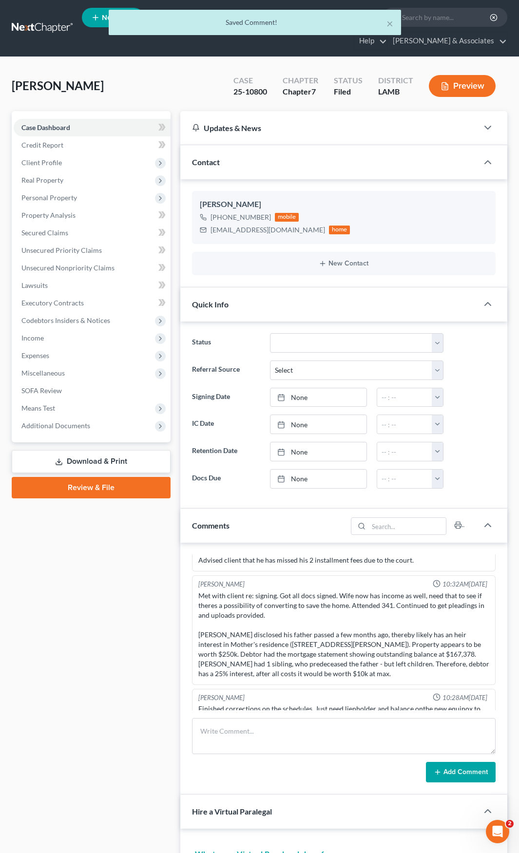
scroll to position [1132, 0]
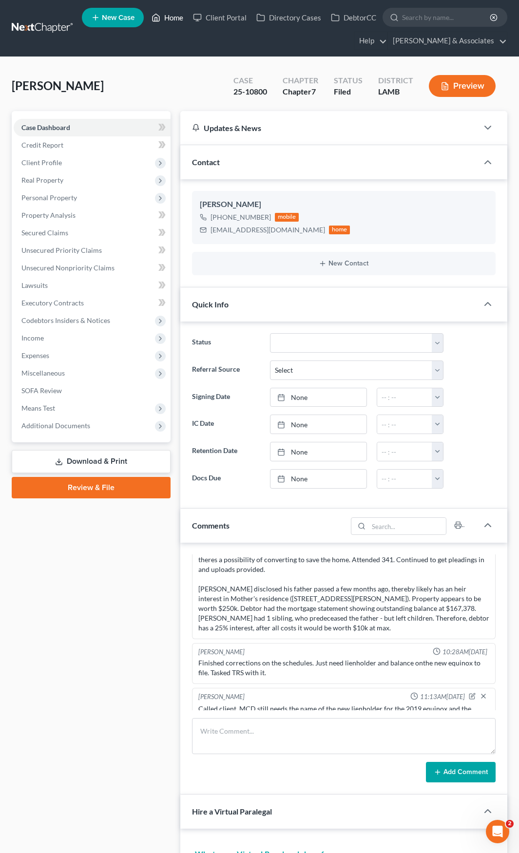
click at [176, 12] on link "Home" at bounding box center [167, 18] width 41 height 18
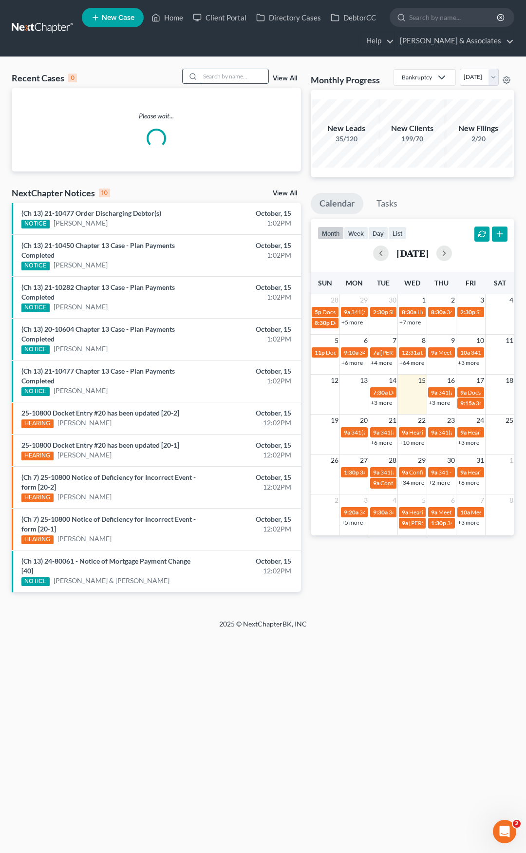
click at [223, 74] on input "search" at bounding box center [234, 76] width 68 height 14
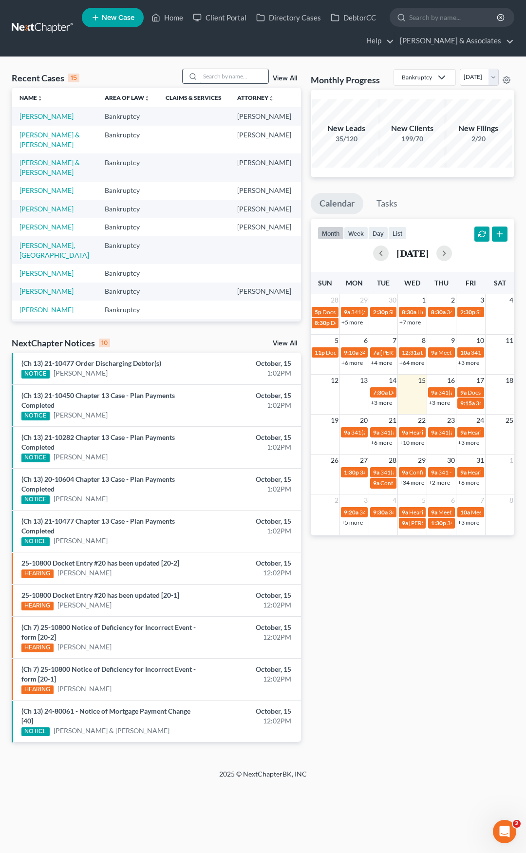
type input "-"
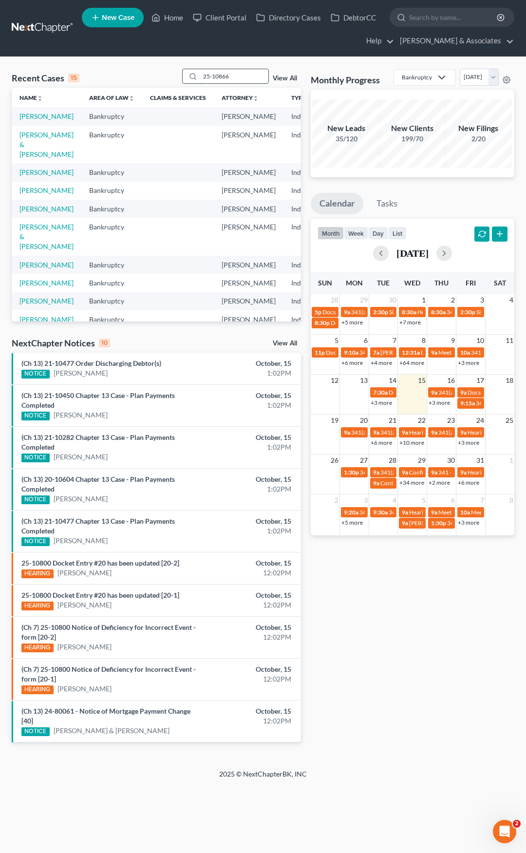
type input "25-10866"
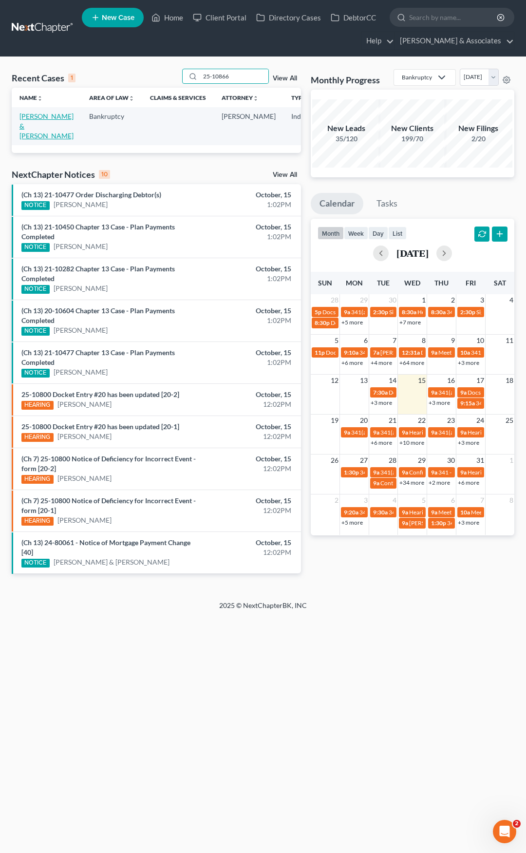
click at [27, 116] on link "[PERSON_NAME] & [PERSON_NAME]" at bounding box center [46, 126] width 54 height 28
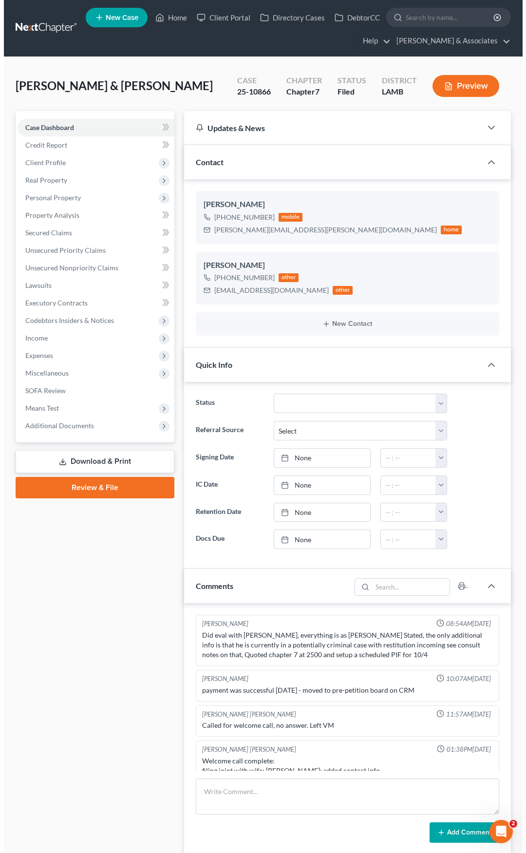
scroll to position [3151, 0]
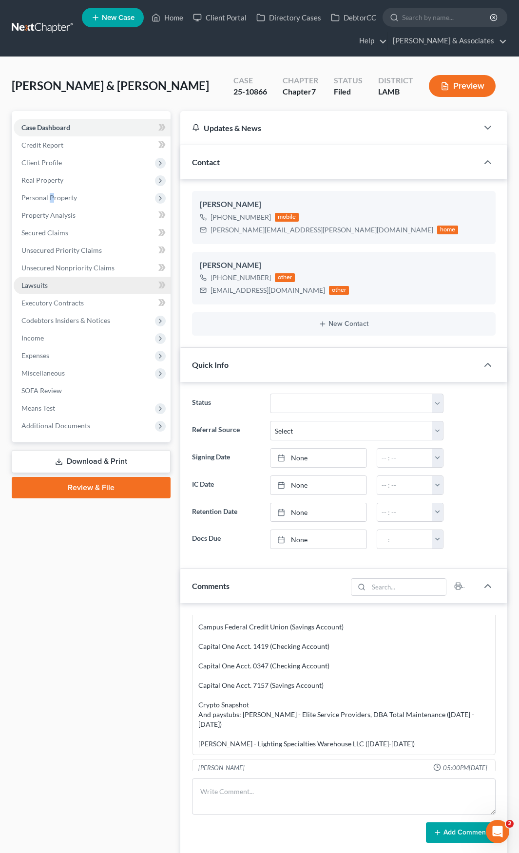
drag, startPoint x: 51, startPoint y: 194, endPoint x: 71, endPoint y: 279, distance: 86.6
click at [51, 194] on span "Personal Property" at bounding box center [49, 197] width 56 height 8
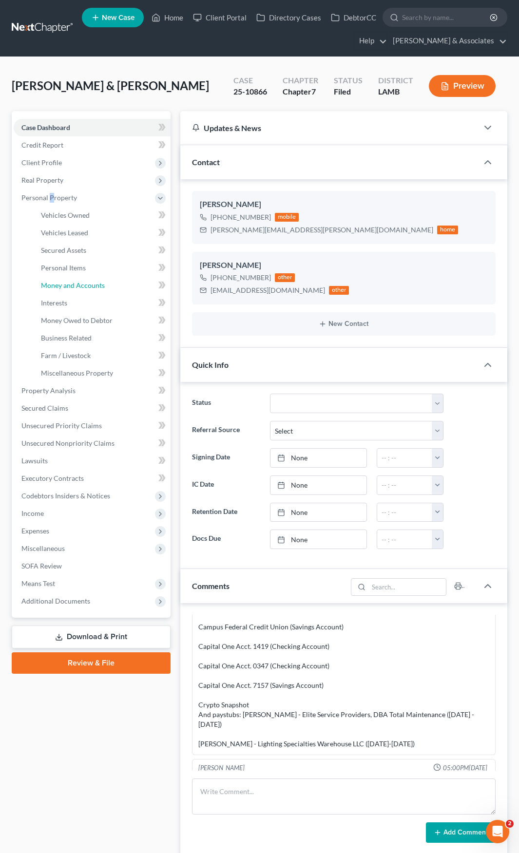
drag, startPoint x: 57, startPoint y: 286, endPoint x: 10, endPoint y: 283, distance: 47.8
click at [57, 286] on span "Money and Accounts" at bounding box center [73, 285] width 64 height 8
